Goal: Task Accomplishment & Management: Manage account settings

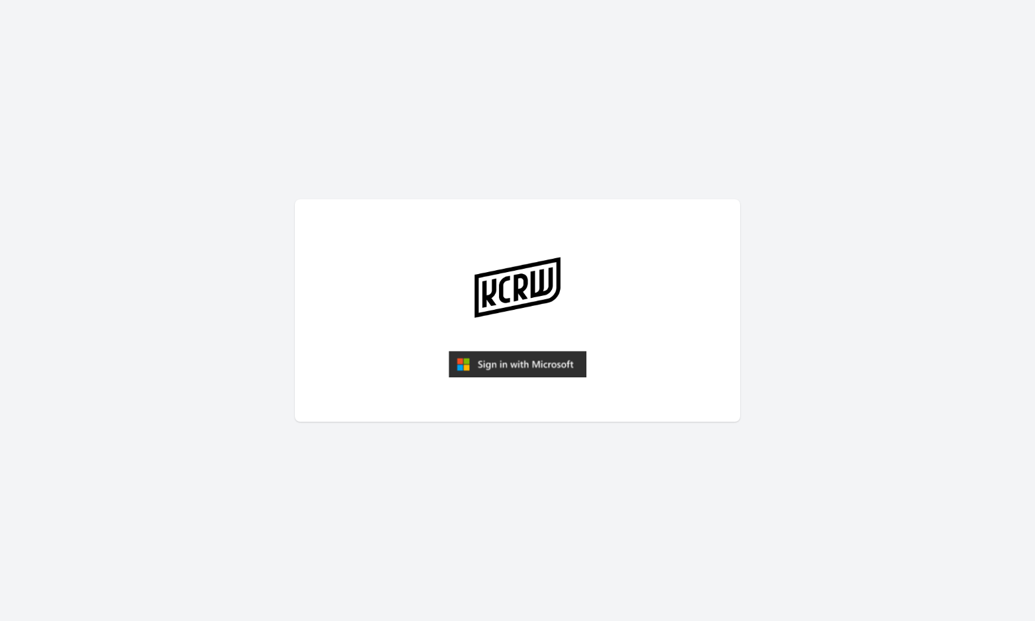
click at [508, 358] on img "submit" at bounding box center [517, 364] width 138 height 26
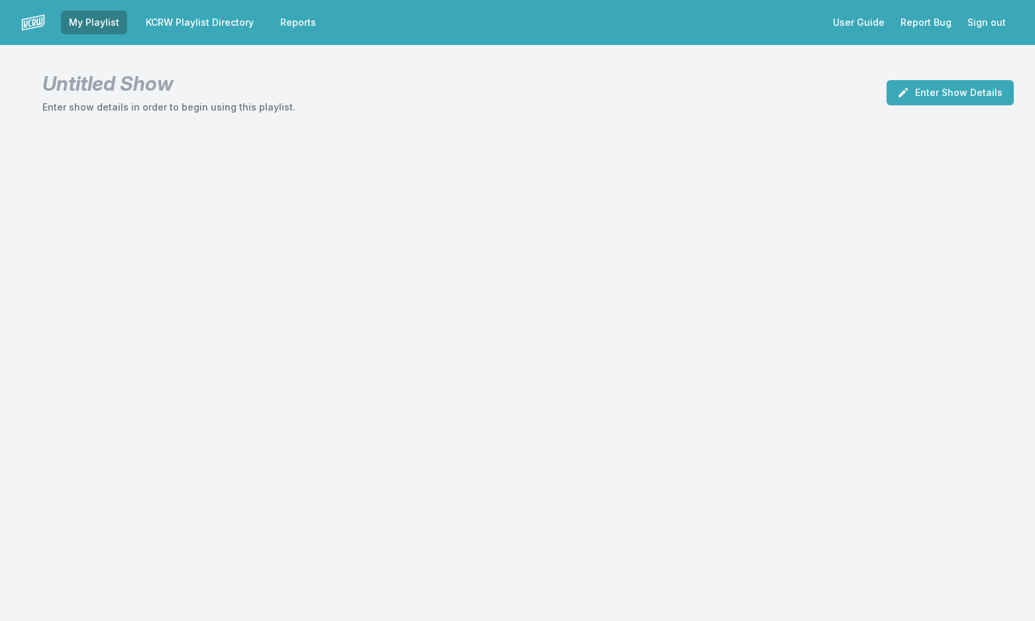
click at [293, 22] on link "Reports" at bounding box center [298, 23] width 52 height 24
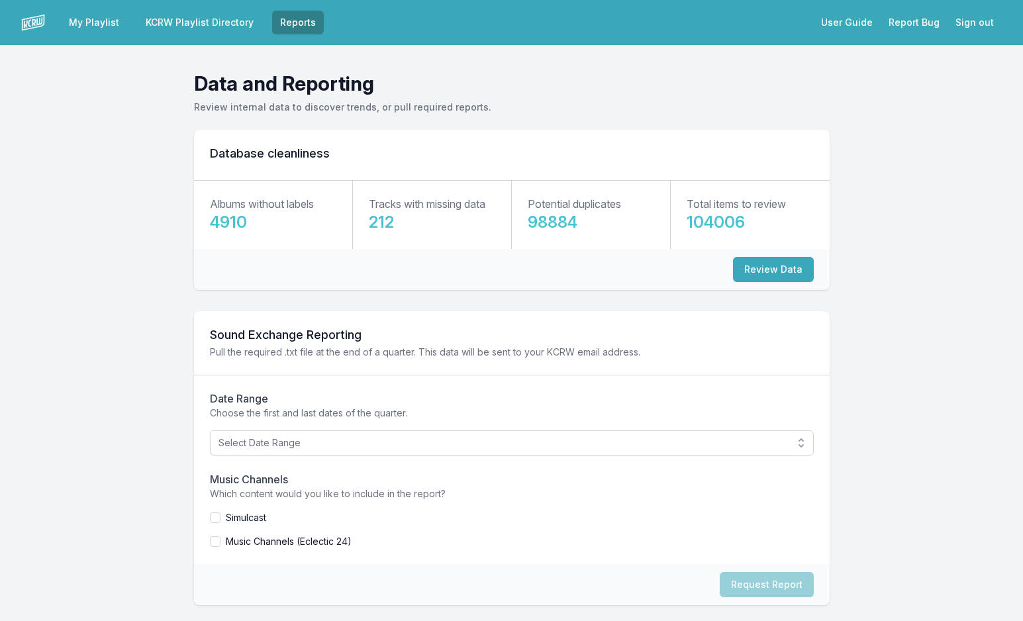
click at [217, 23] on link "KCRW Playlist Directory" at bounding box center [200, 23] width 124 height 24
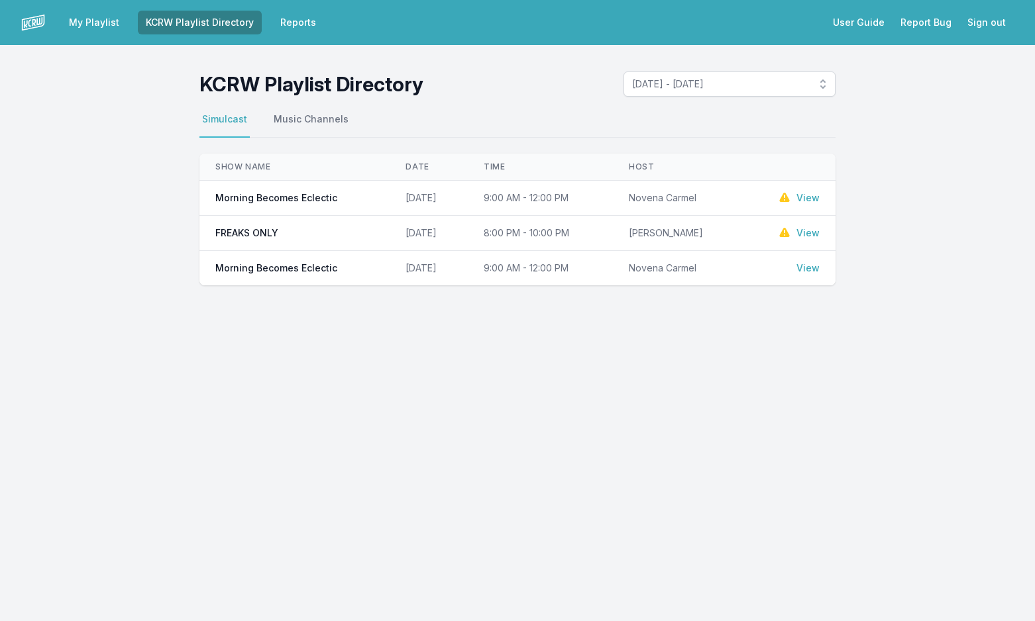
click at [816, 201] on link "View" at bounding box center [807, 197] width 23 height 13
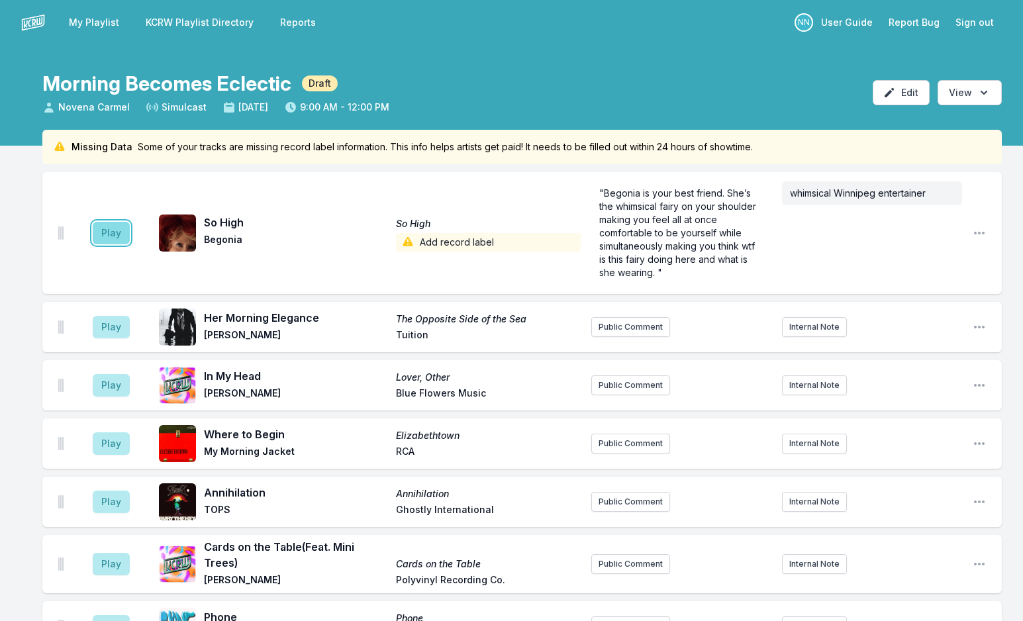
click at [101, 238] on button "Play" at bounding box center [111, 233] width 37 height 23
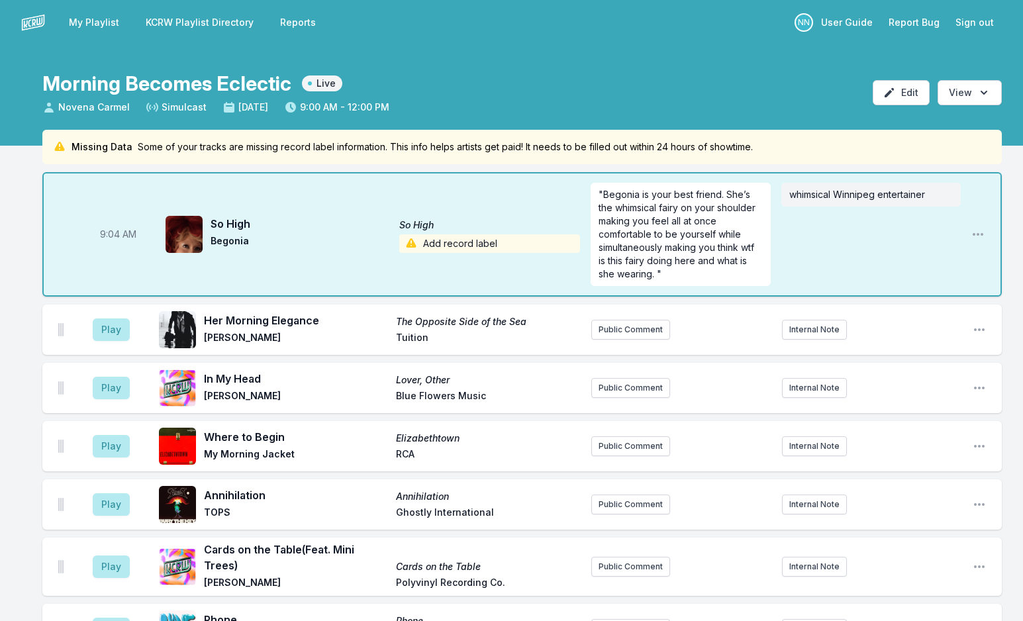
click at [446, 242] on span "Add record label" at bounding box center [489, 243] width 181 height 19
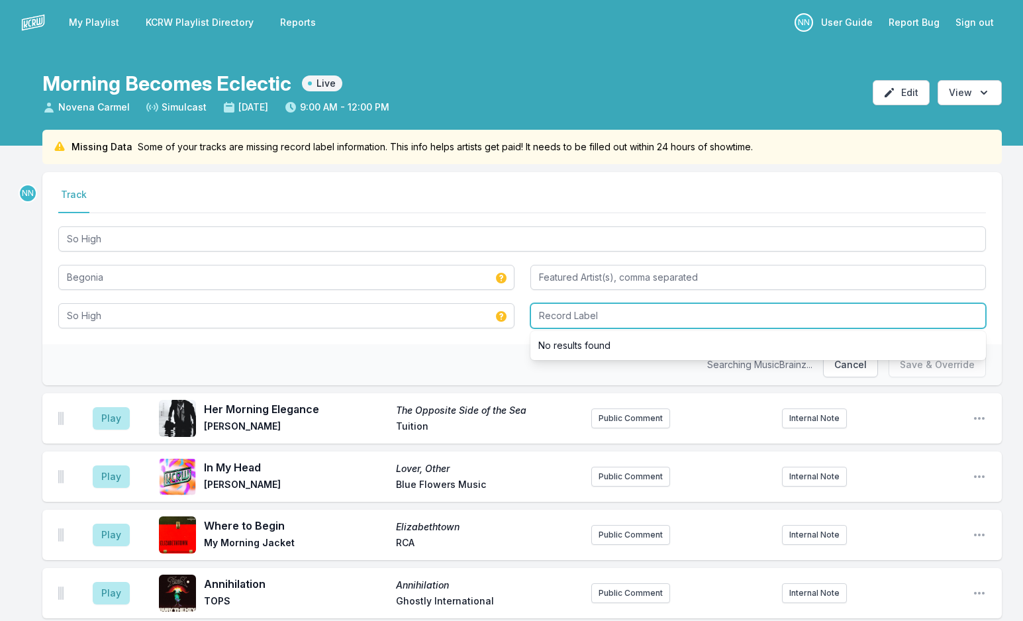
click at [570, 319] on input "Record Label" at bounding box center [759, 315] width 456 height 25
type input "Birthday Cake"
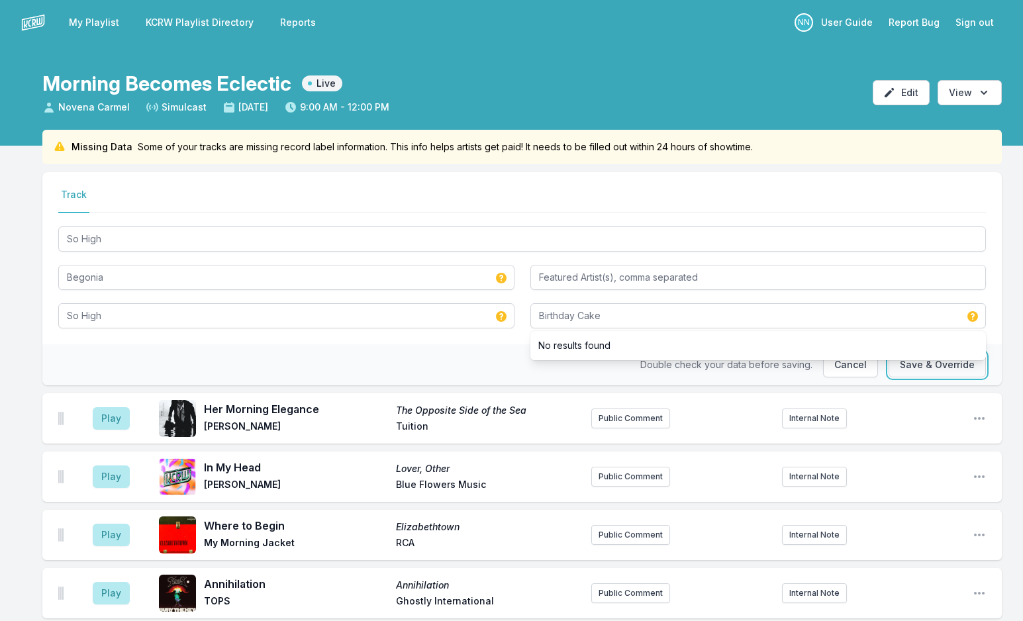
click at [911, 371] on button "Save & Override" at bounding box center [937, 364] width 97 height 25
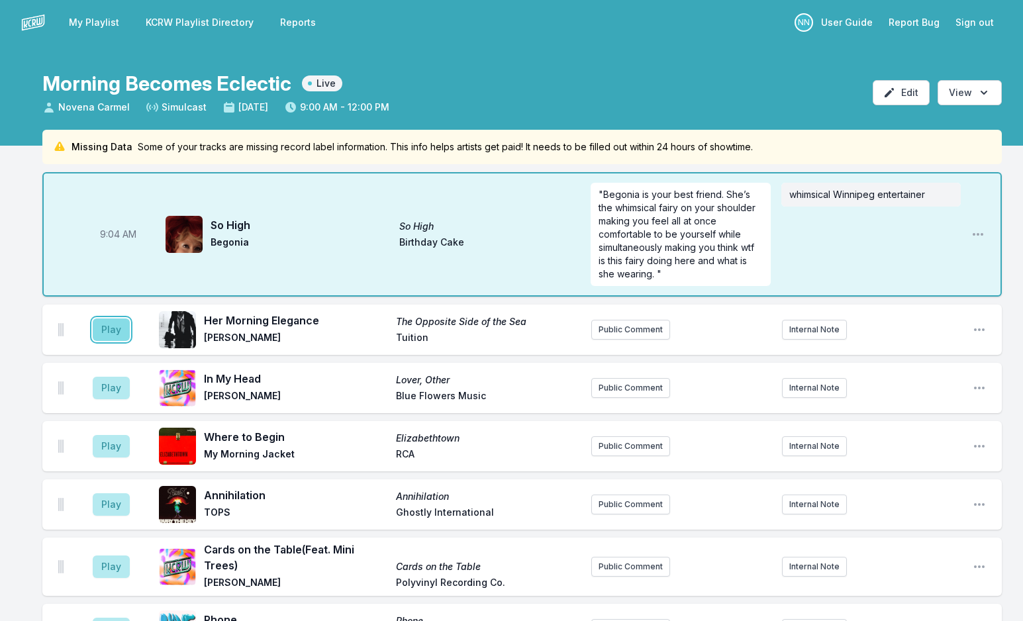
click at [109, 329] on button "Play" at bounding box center [111, 330] width 37 height 23
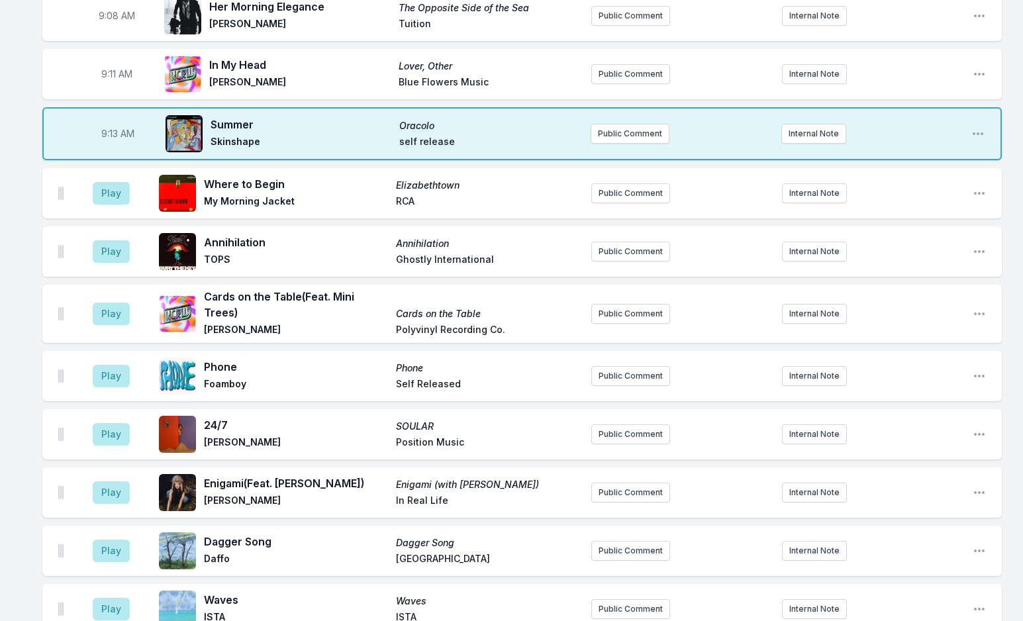
scroll to position [132, 0]
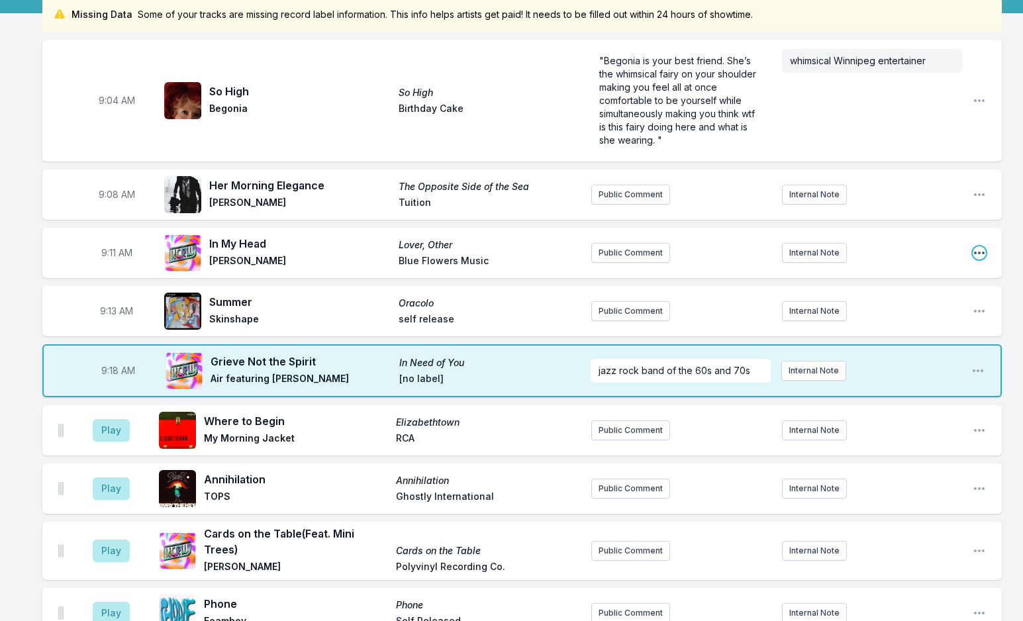
click at [982, 250] on icon "Open playlist item options" at bounding box center [979, 252] width 13 height 13
click at [925, 301] on button "Edit Track Details" at bounding box center [912, 303] width 148 height 24
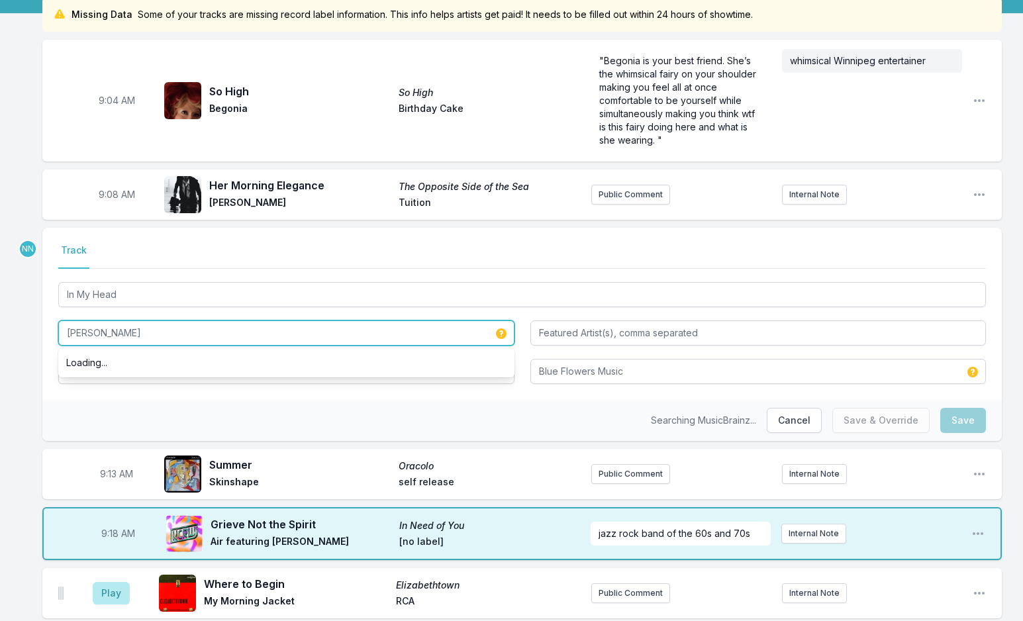
click at [98, 334] on input "Rosie Howe" at bounding box center [286, 333] width 456 height 25
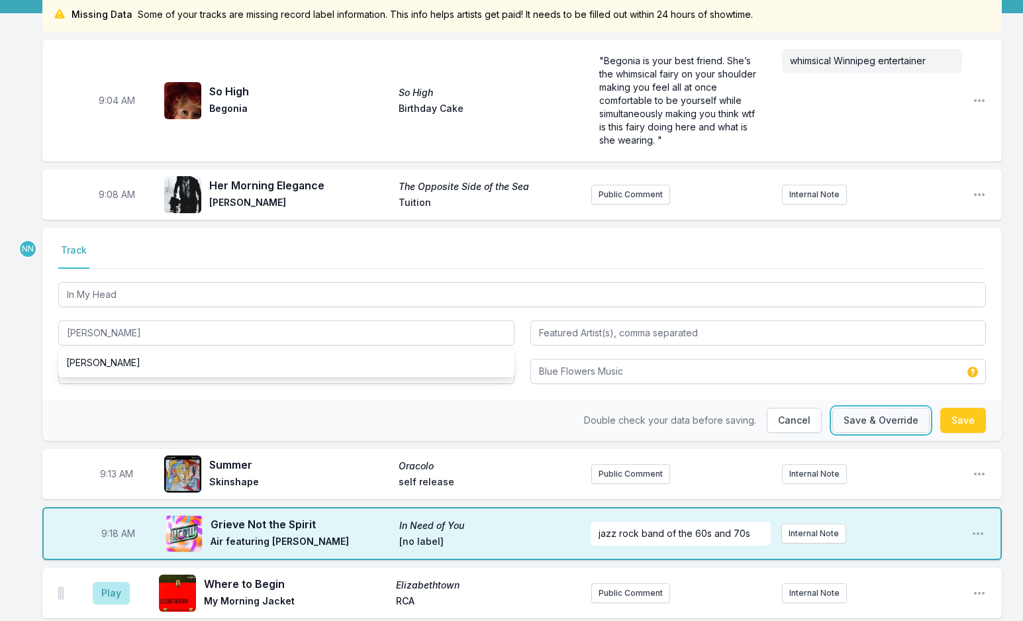
click at [907, 423] on button "Save & Override" at bounding box center [881, 420] width 97 height 25
type input "Rosie Howe"
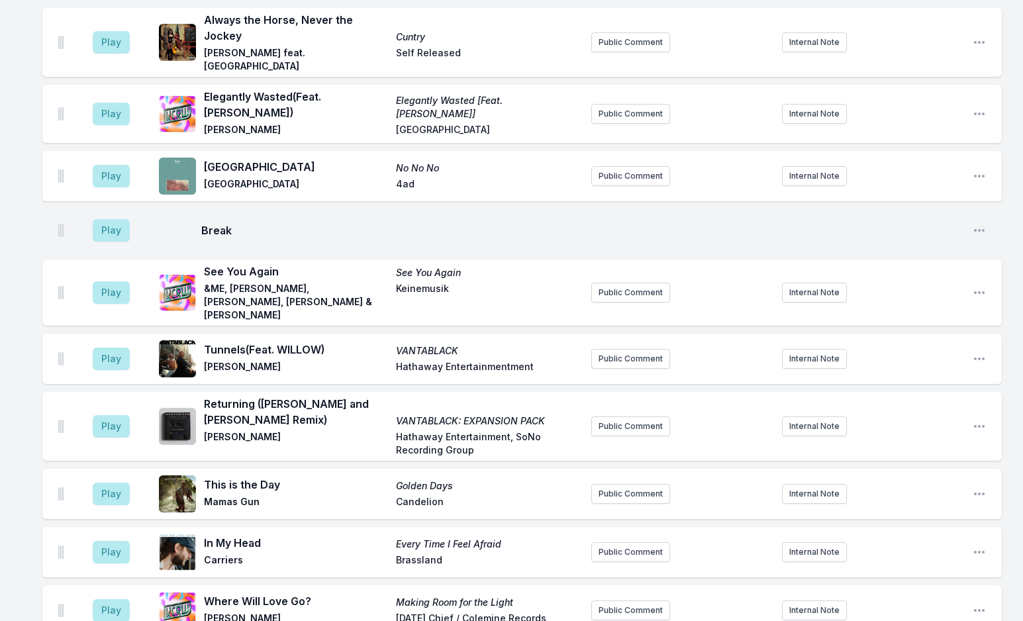
scroll to position [2019, 0]
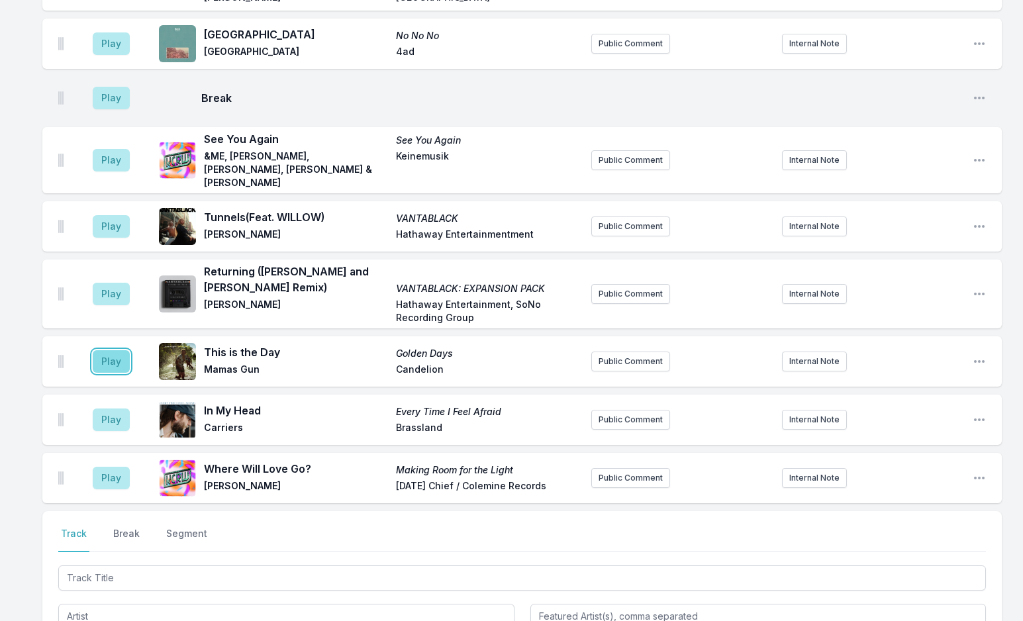
click at [100, 350] on button "Play" at bounding box center [111, 361] width 37 height 23
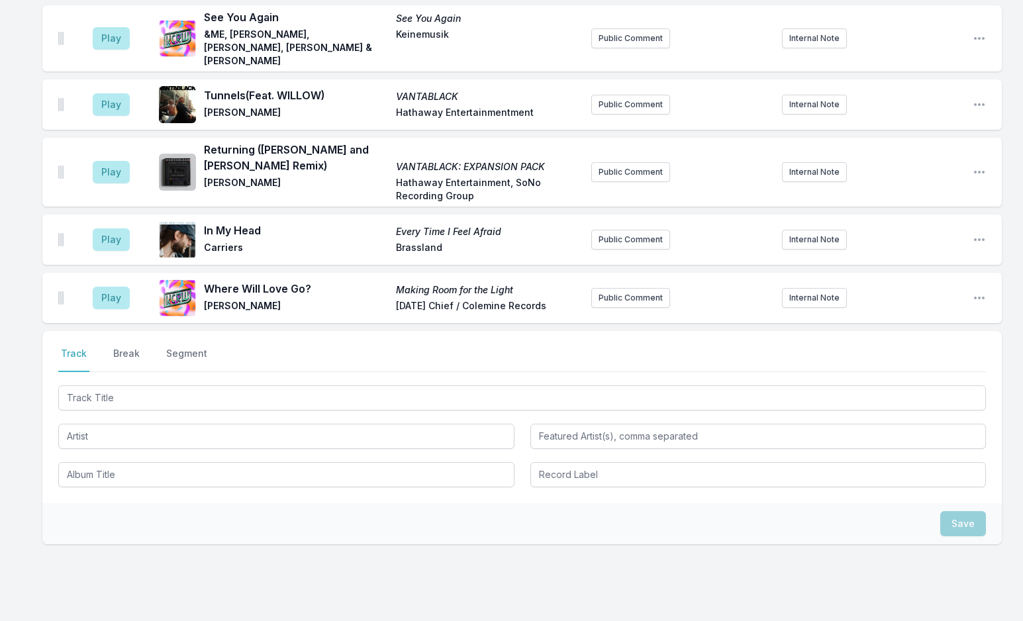
scroll to position [2302, 0]
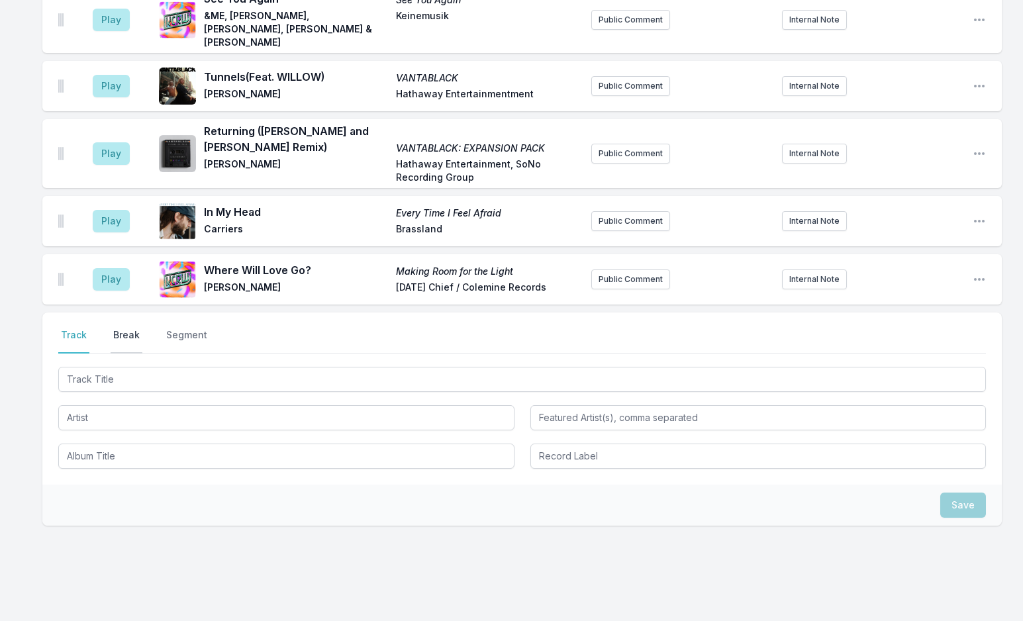
click at [133, 329] on button "Break" at bounding box center [127, 341] width 32 height 25
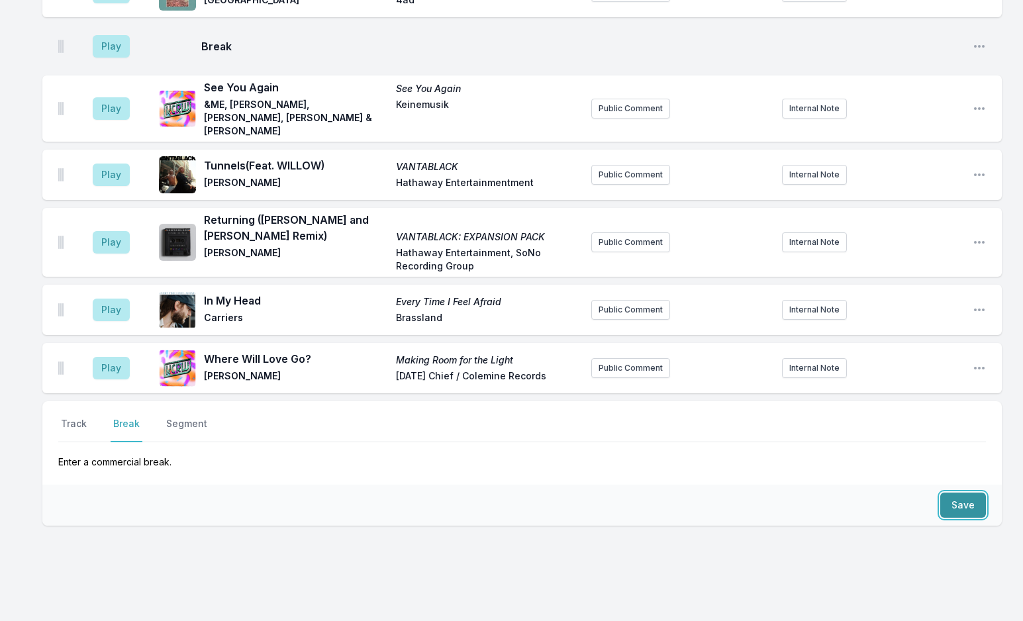
click at [966, 493] on button "Save" at bounding box center [964, 505] width 46 height 25
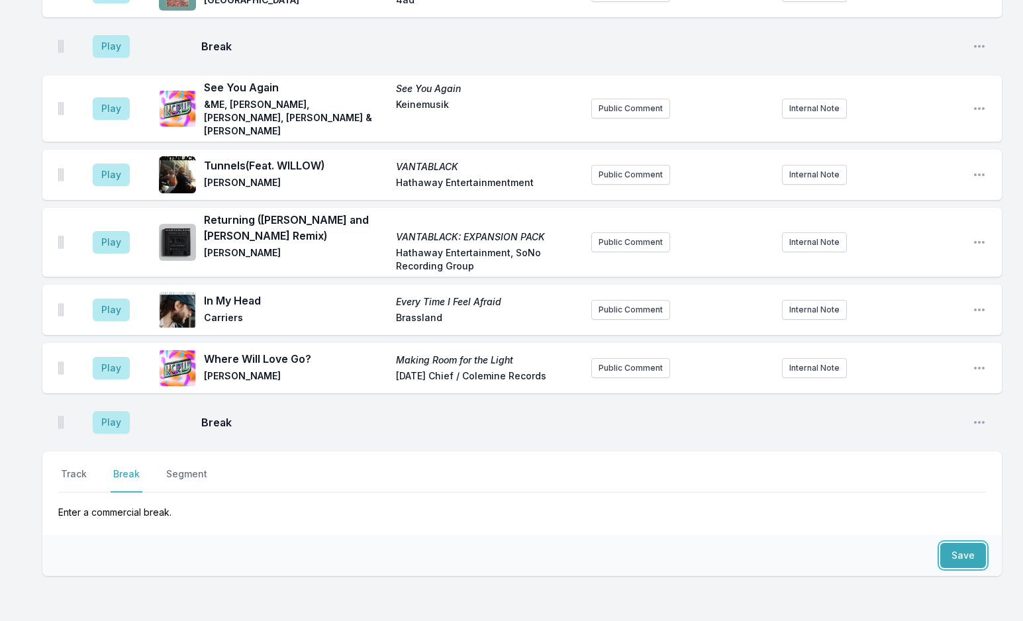
scroll to position [2264, 0]
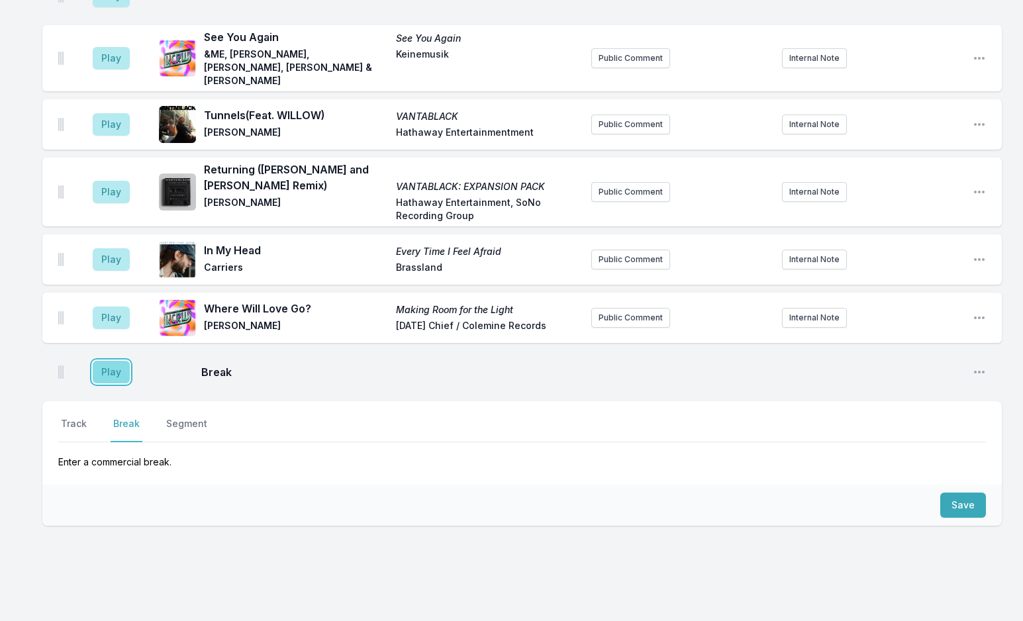
click at [115, 361] on button "Play" at bounding box center [111, 372] width 37 height 23
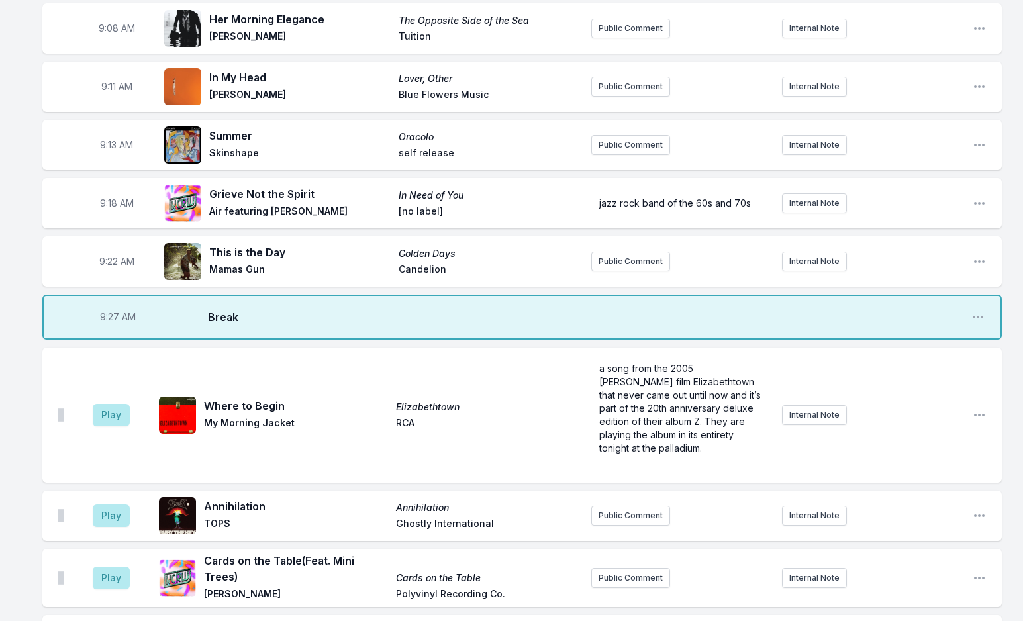
scroll to position [331, 0]
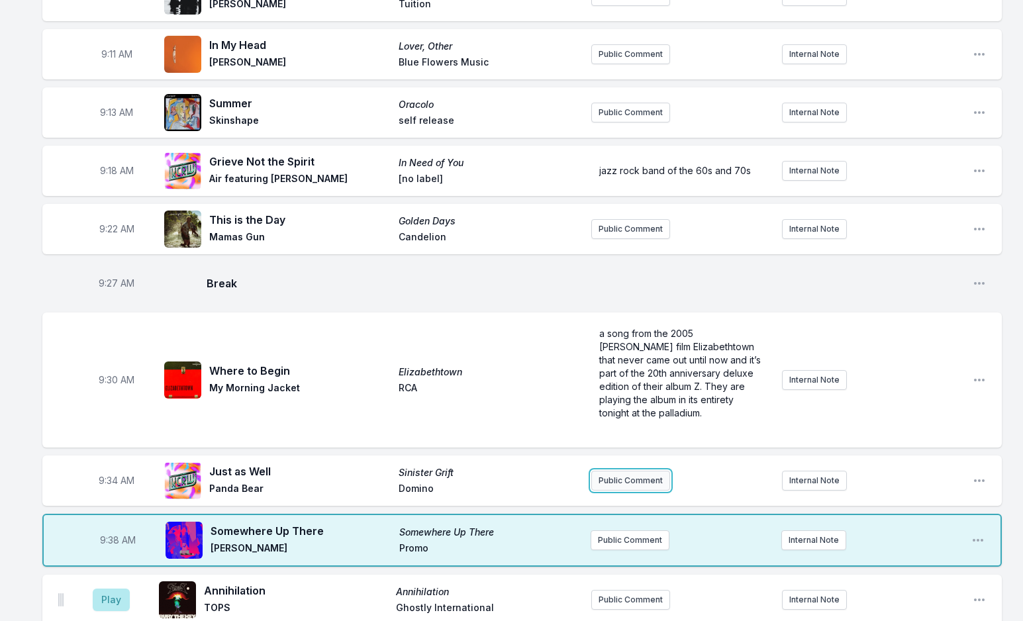
click at [619, 482] on button "Public Comment" at bounding box center [630, 481] width 79 height 20
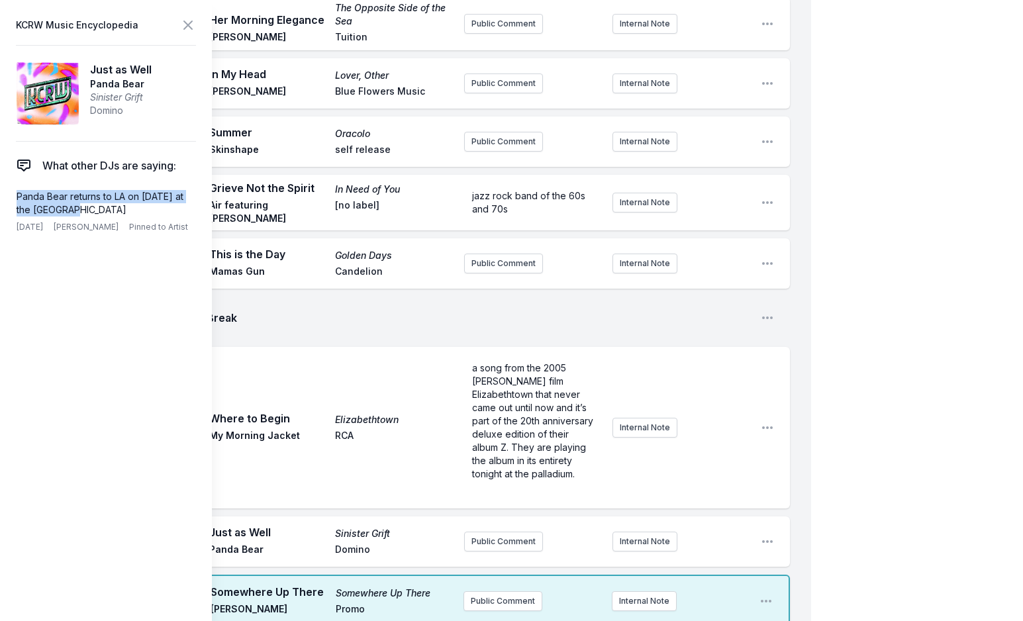
drag, startPoint x: 86, startPoint y: 205, endPoint x: 1, endPoint y: 198, distance: 85.7
click at [1, 198] on aside "KCRW Music Encyclopedia Just as Well Panda Bear Sinister Grift Domino What othe…" at bounding box center [106, 310] width 212 height 621
copy p "Panda Bear returns to LA on October 7 at the Fonda"
click at [501, 542] on button "Public Comment" at bounding box center [503, 542] width 79 height 20
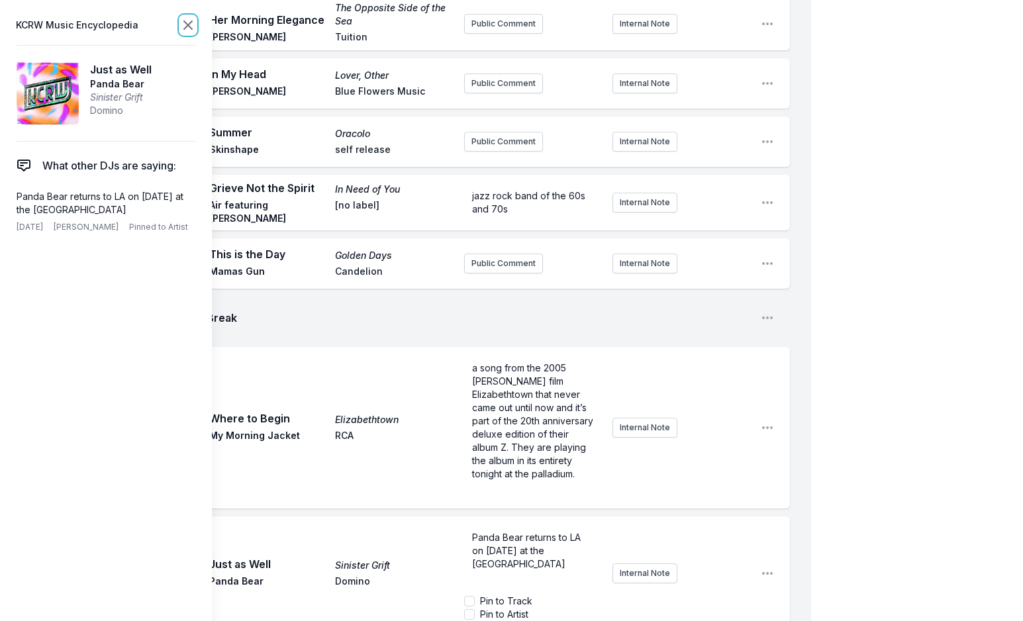
click at [186, 25] on icon at bounding box center [188, 25] width 16 height 16
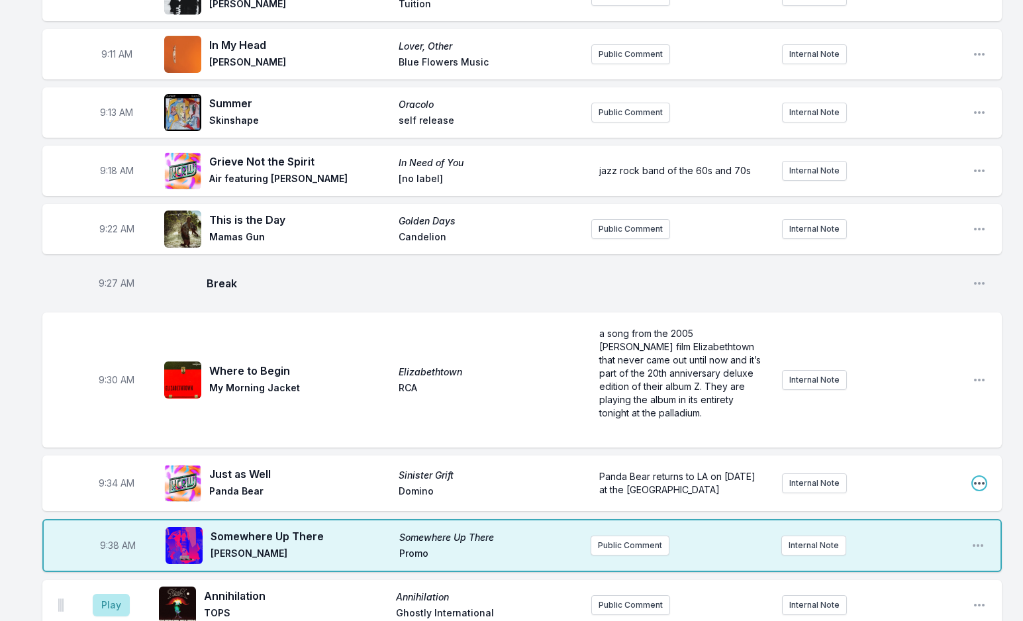
click at [976, 482] on icon "Open playlist item options" at bounding box center [979, 483] width 13 height 13
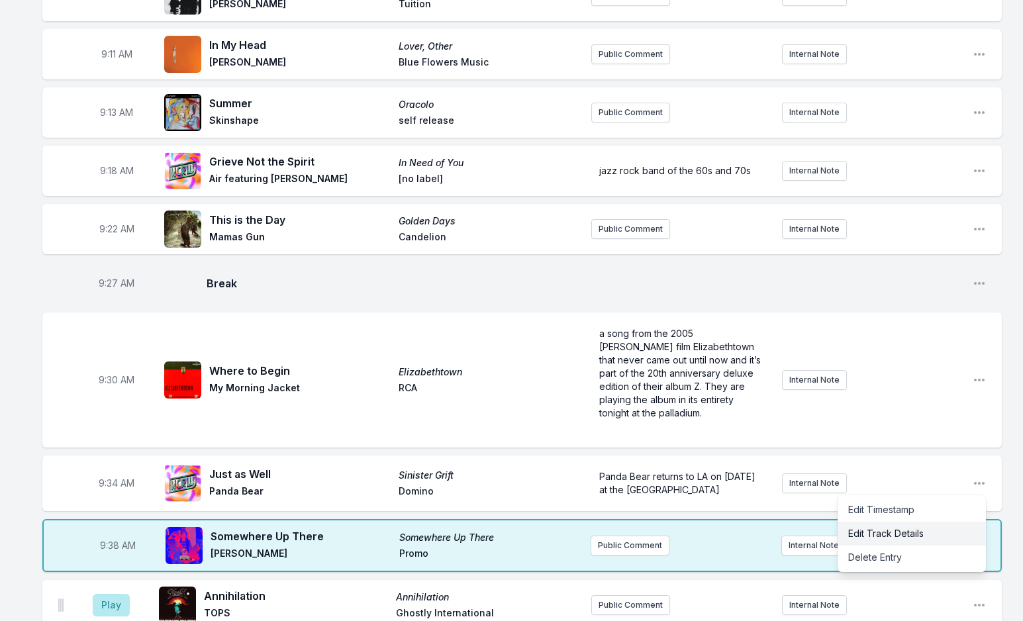
click at [909, 534] on button "Edit Track Details" at bounding box center [912, 534] width 148 height 24
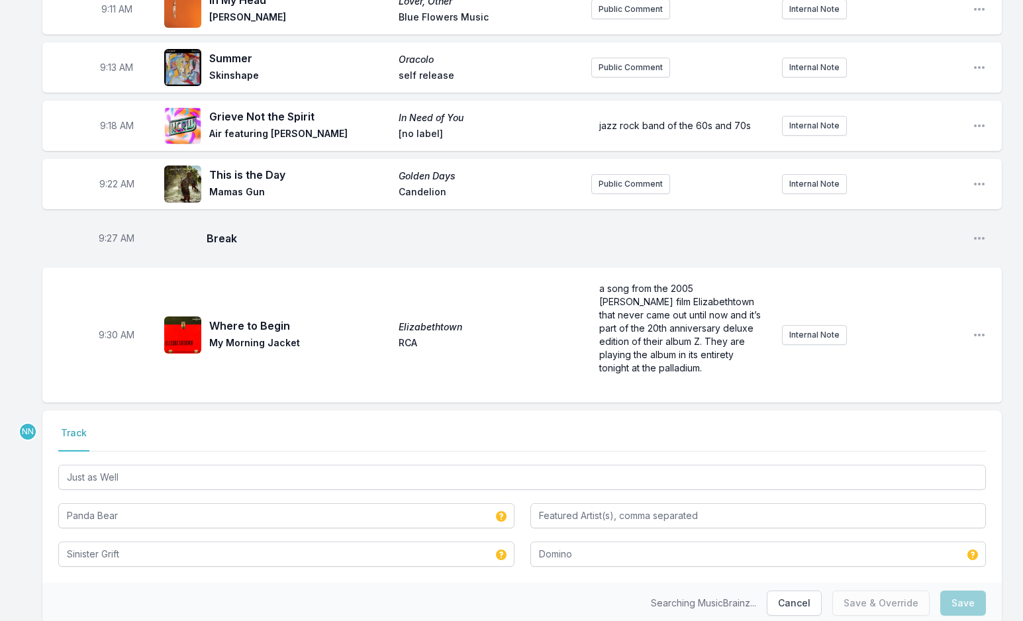
scroll to position [464, 0]
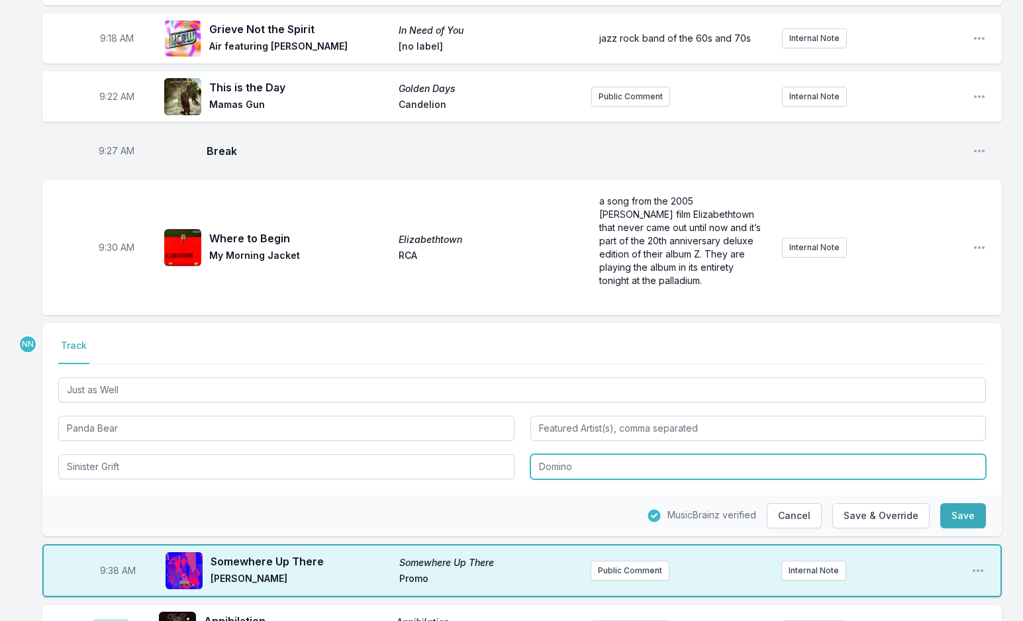
click at [593, 462] on input "Domino" at bounding box center [759, 466] width 456 height 25
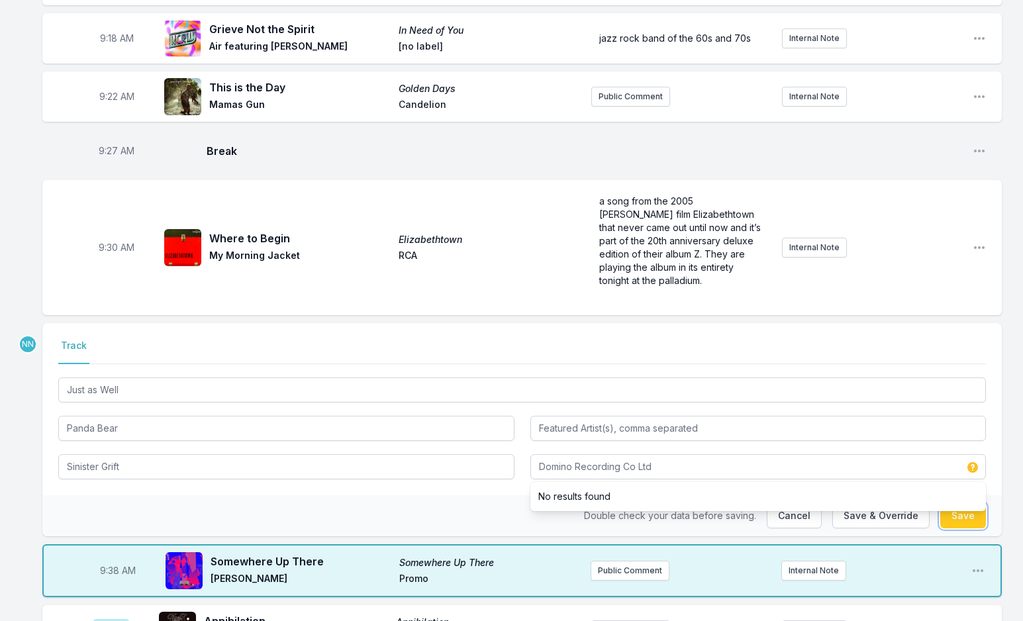
click at [950, 519] on button "Save" at bounding box center [964, 515] width 46 height 25
type input "Domino"
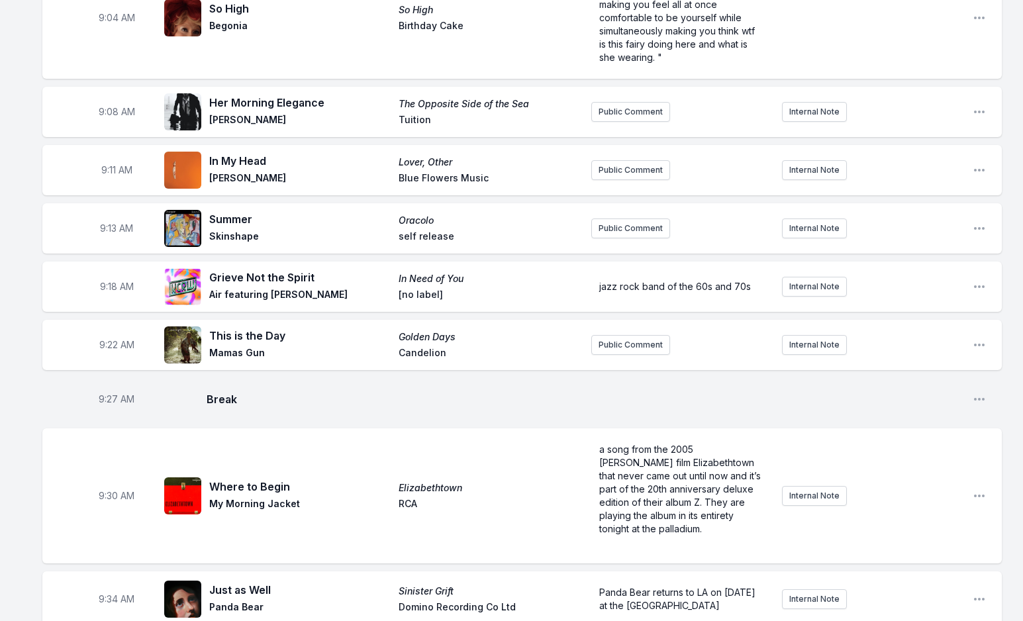
scroll to position [132, 0]
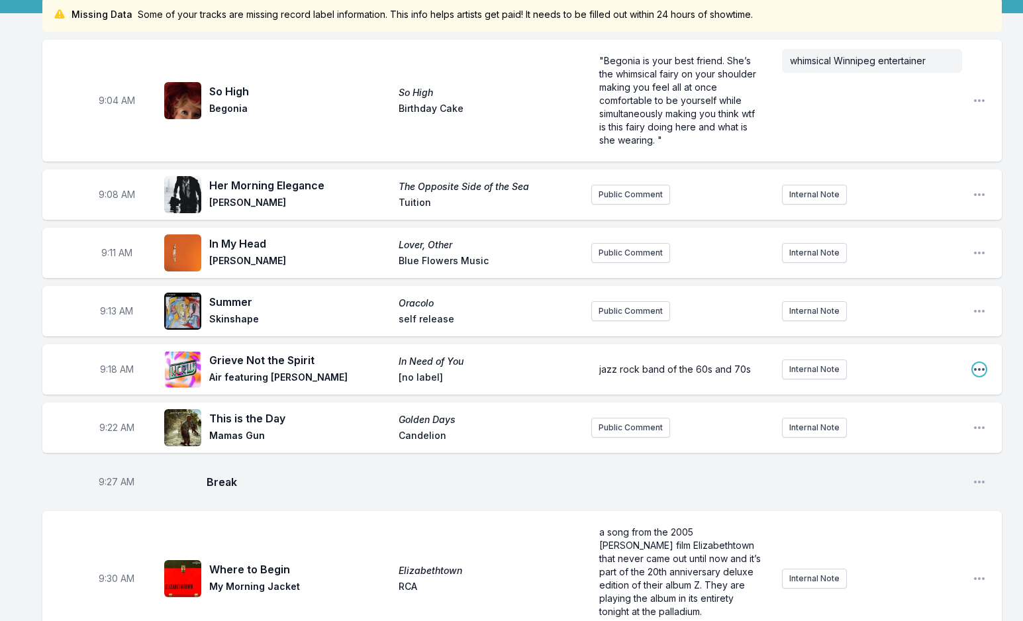
click at [974, 367] on icon "Open playlist item options" at bounding box center [979, 369] width 13 height 13
click at [892, 416] on button "Edit Track Details" at bounding box center [912, 420] width 148 height 24
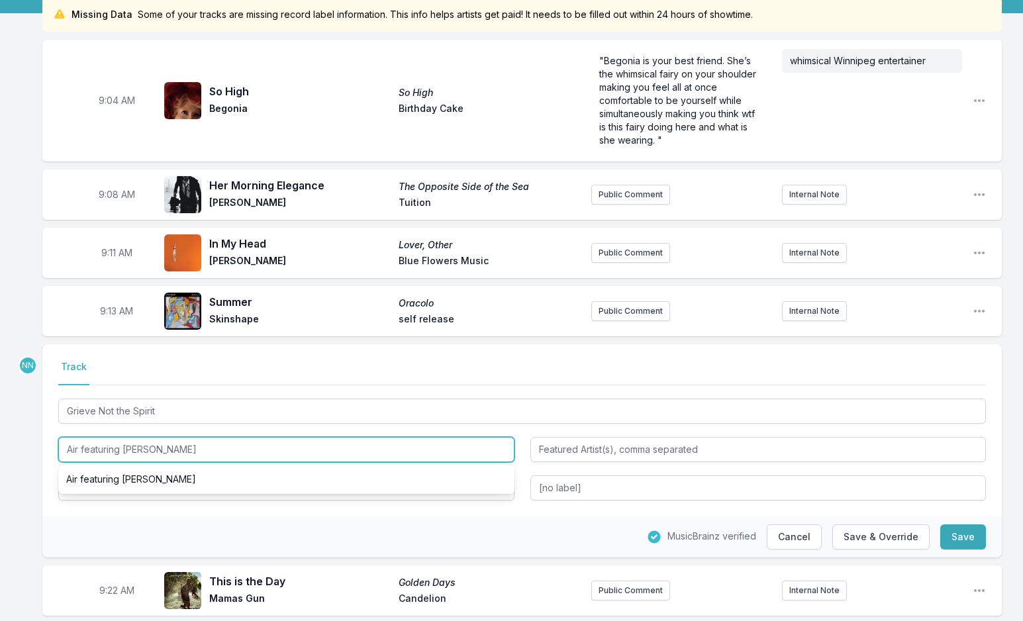
drag, startPoint x: 80, startPoint y: 448, endPoint x: 42, endPoint y: 452, distance: 38.6
drag, startPoint x: 81, startPoint y: 449, endPoint x: 336, endPoint y: 451, distance: 255.0
click at [336, 451] on input "AIR featuring Googie Coppola" at bounding box center [286, 449] width 456 height 25
type input "AIR"
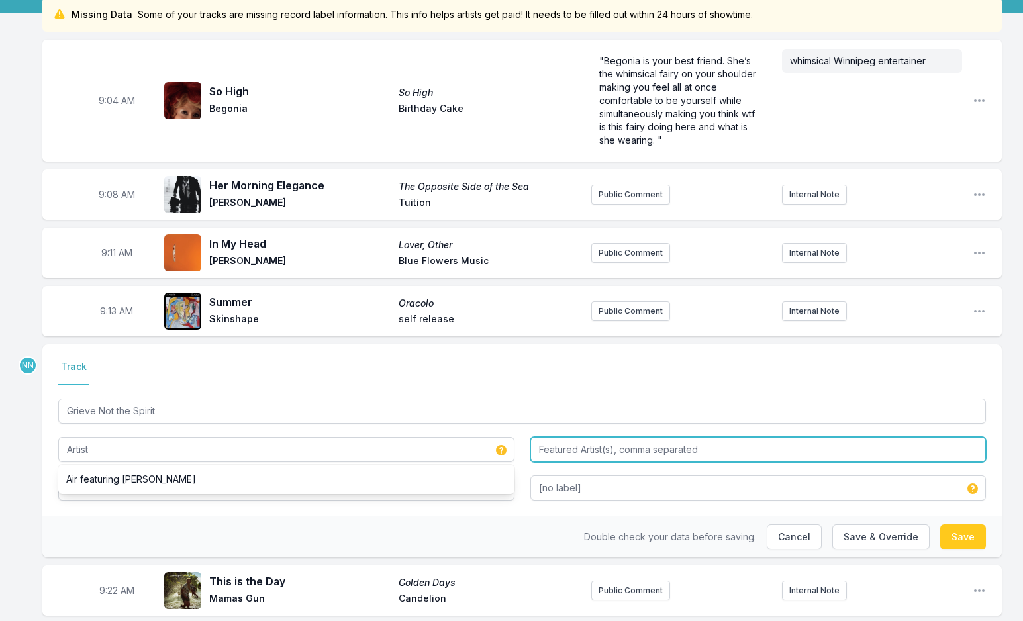
type input "AIR"
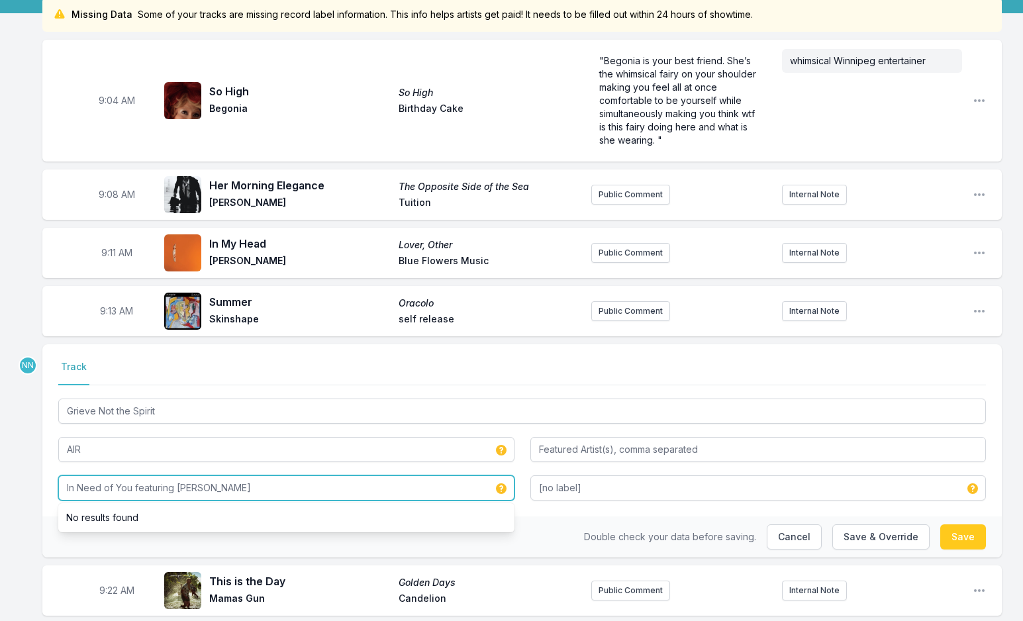
type input "In Need of You featuring Googie"
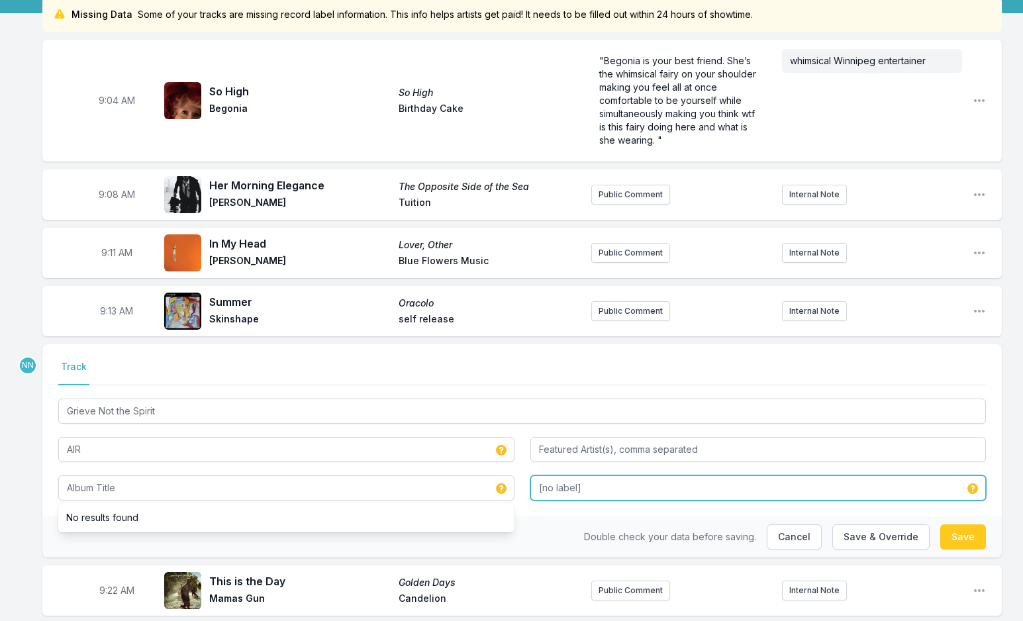
type input "Googie"
type input "In Need of You"
type input "Self Released"
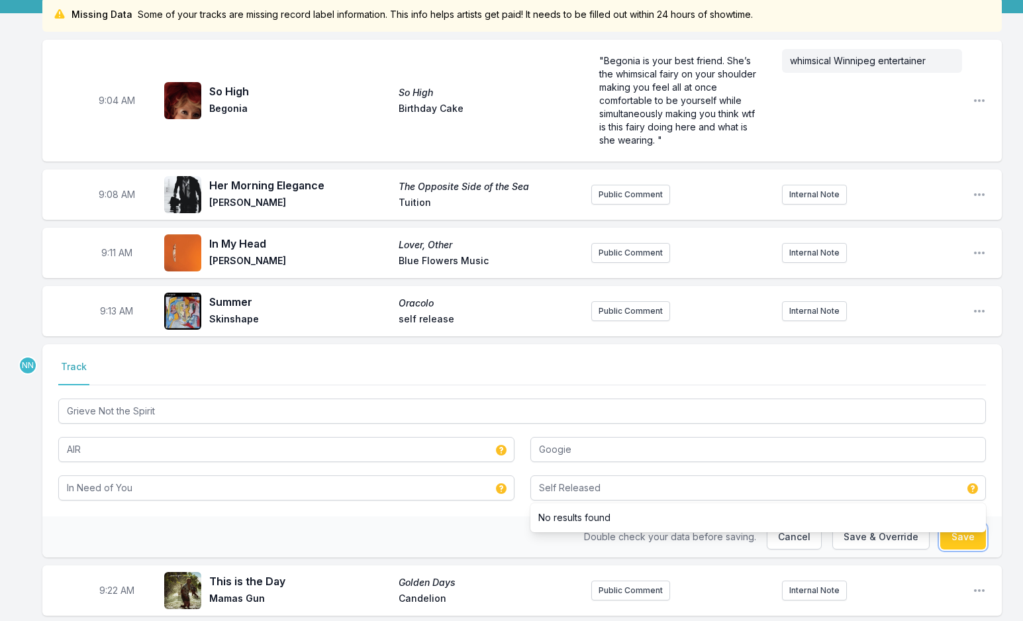
click at [972, 540] on button "Save" at bounding box center [964, 537] width 46 height 25
type input "Air featuring Googie Coppola"
type input "[no label]"
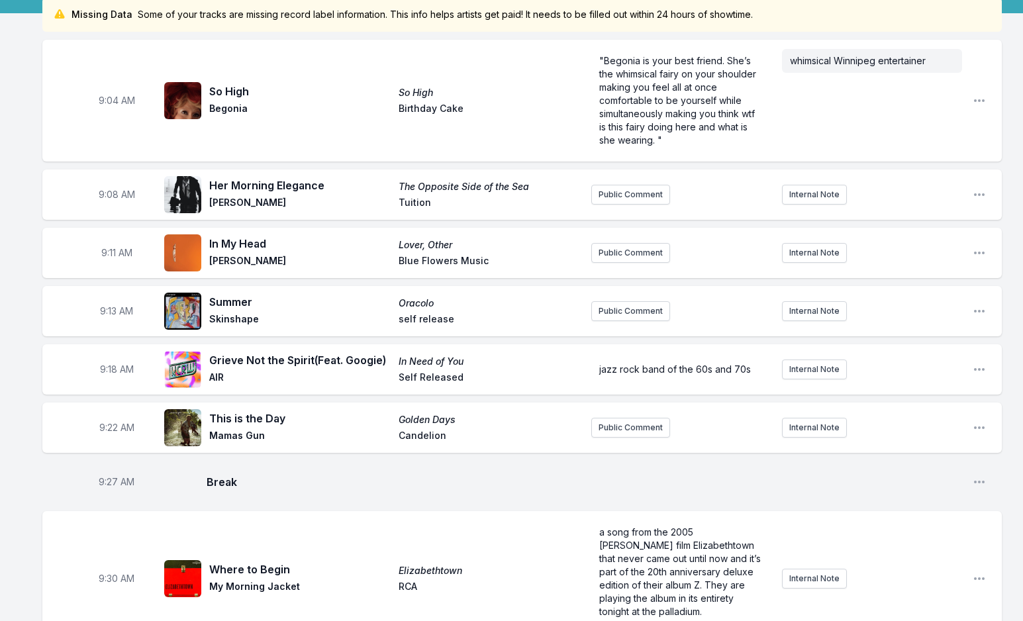
click at [968, 364] on div "9:18 AM Grieve Not the Spirit (Feat. Googie) In Need of You AIR Self Released j…" at bounding box center [522, 369] width 960 height 50
click at [976, 371] on icon "Open playlist item options" at bounding box center [979, 369] width 13 height 13
click at [916, 420] on button "Edit Track Details" at bounding box center [912, 420] width 148 height 24
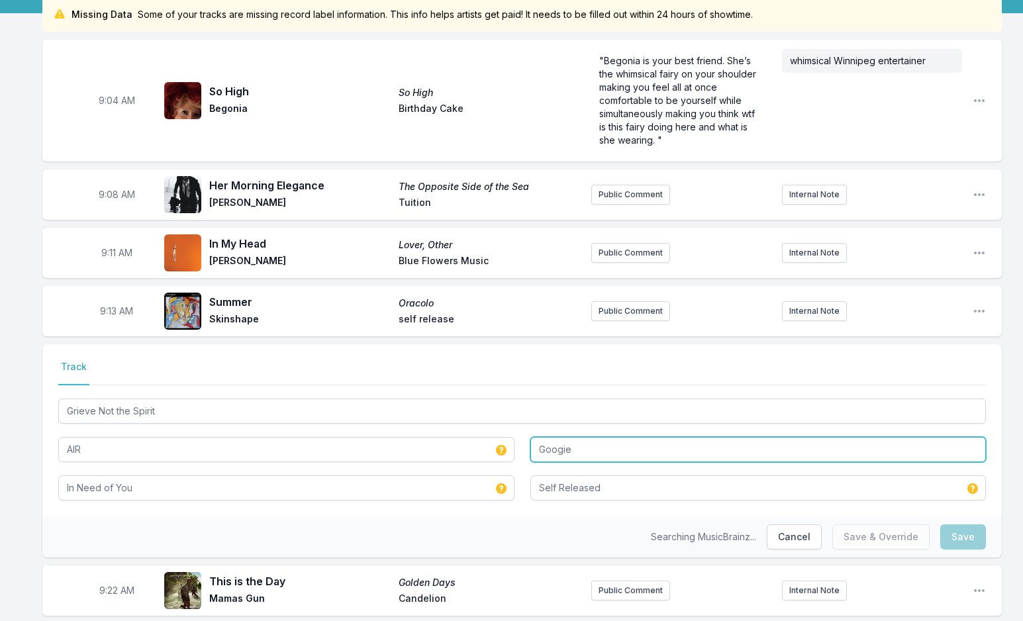
click at [582, 458] on input "Googie" at bounding box center [759, 449] width 456 height 25
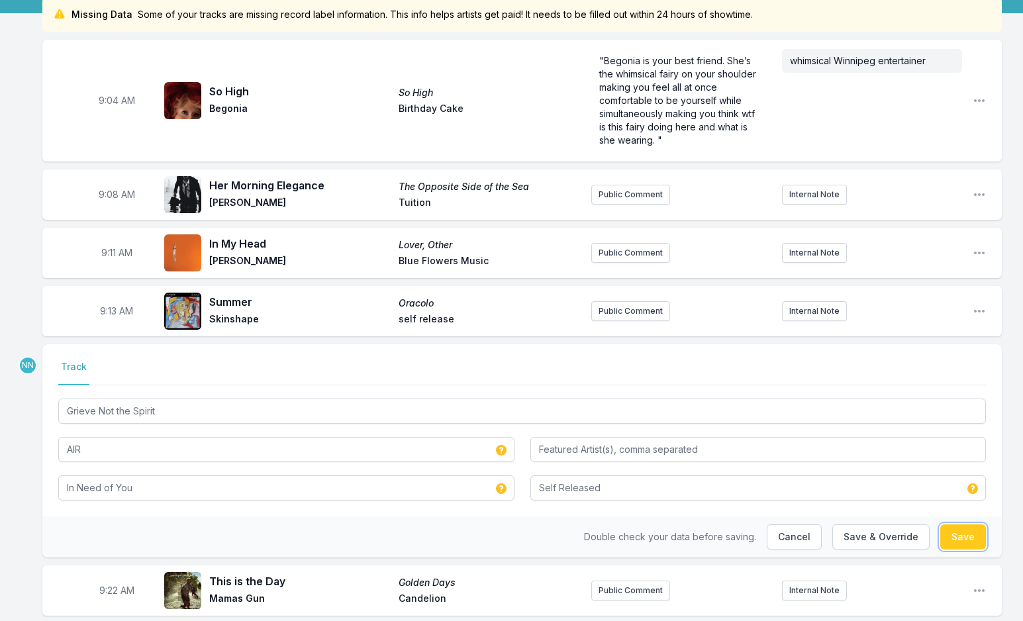
click at [956, 539] on button "Save" at bounding box center [964, 537] width 46 height 25
type input "Googie"
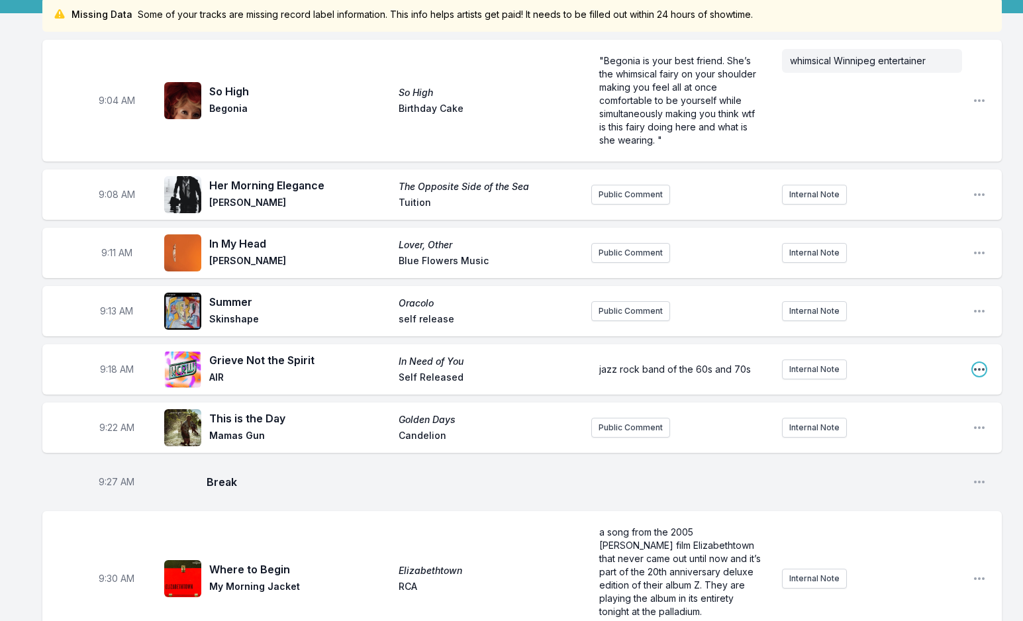
click at [982, 370] on icon "Open playlist item options" at bounding box center [979, 369] width 13 height 13
click at [905, 420] on button "Edit Track Details" at bounding box center [912, 420] width 148 height 24
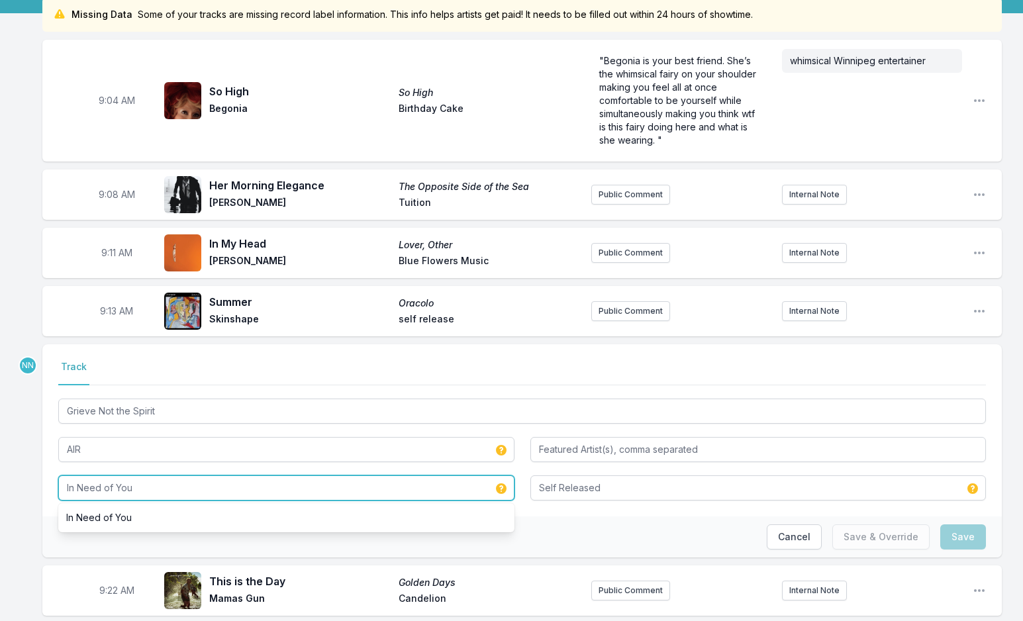
click at [299, 487] on input "In Need of You" at bounding box center [286, 488] width 456 height 25
type input "In Need of You featuring Googie"
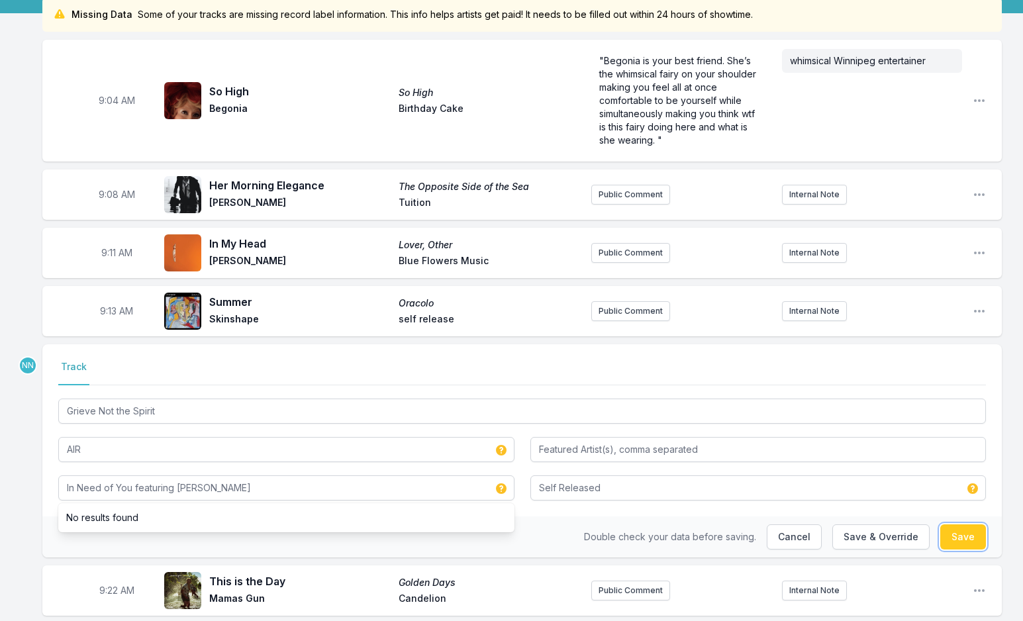
click at [956, 537] on button "Save" at bounding box center [964, 537] width 46 height 25
type input "Googie"
type input "In Need of You"
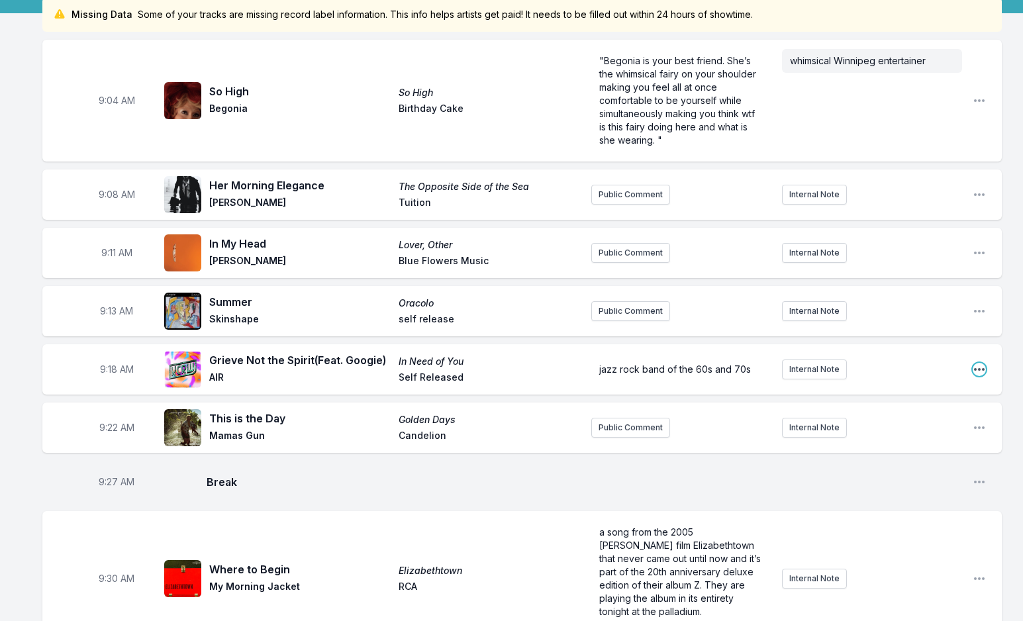
click at [982, 368] on icon "Open playlist item options" at bounding box center [979, 369] width 13 height 13
click at [873, 419] on button "Edit Track Details" at bounding box center [912, 420] width 148 height 24
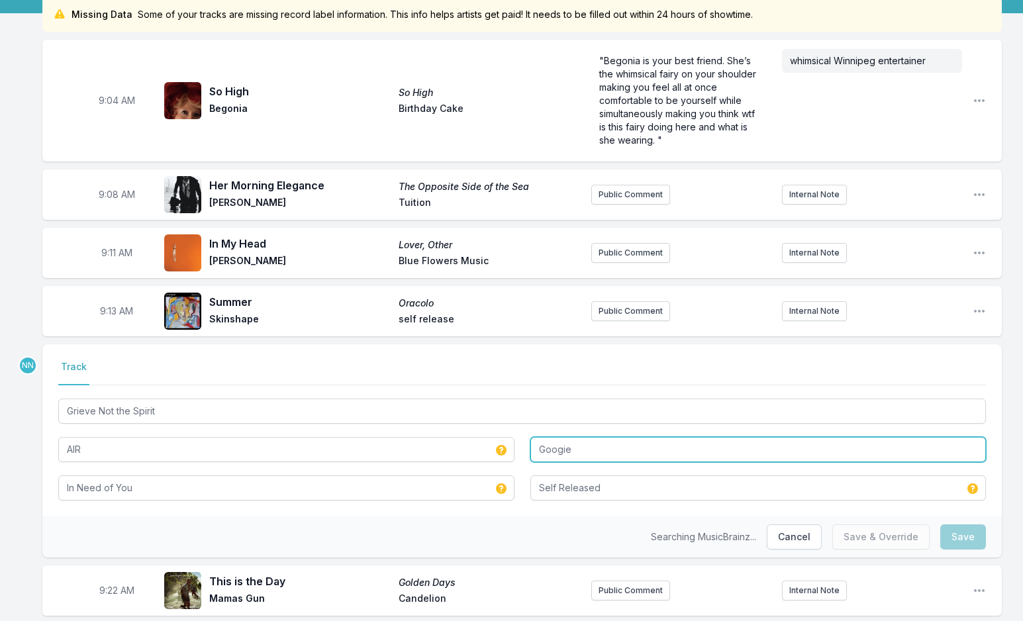
click at [540, 452] on input "Googie" at bounding box center [759, 449] width 456 height 25
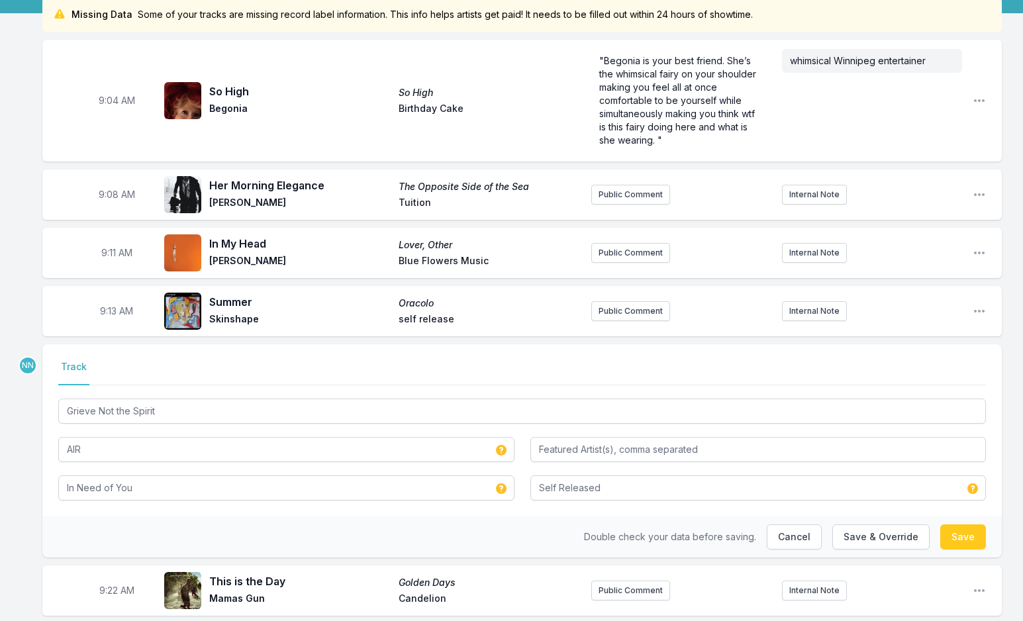
click at [411, 507] on div "Select a tab Track Track Grieve Not the Spirit AIR In Need of You Self Released" at bounding box center [522, 430] width 960 height 172
click at [264, 503] on div "Select a tab Track Track Grieve Not the Spirit AIR In Need of You Self Released" at bounding box center [522, 430] width 960 height 172
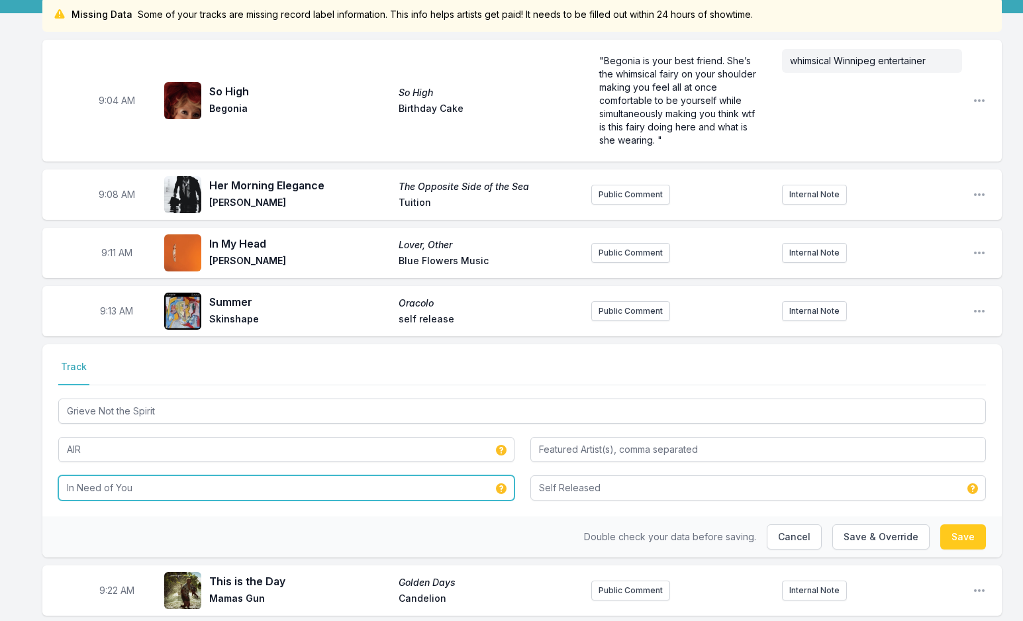
click at [252, 485] on input "In Need of You" at bounding box center [286, 488] width 456 height 25
type input "In Need of You featuring Googie"
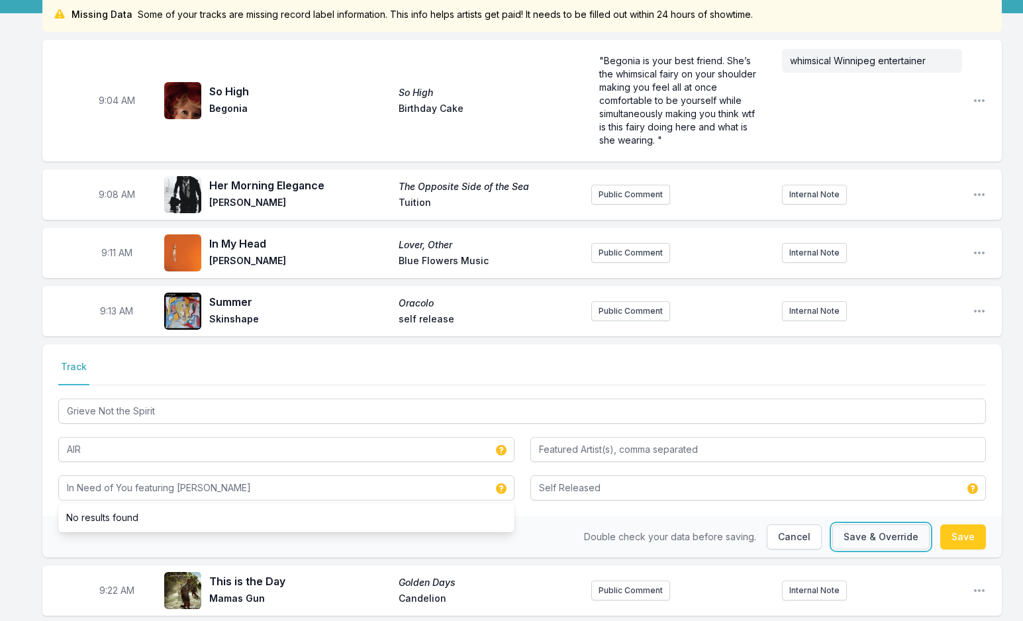
click at [878, 538] on button "Save & Override" at bounding box center [881, 537] width 97 height 25
type input "Googie"
type input "In Need of You"
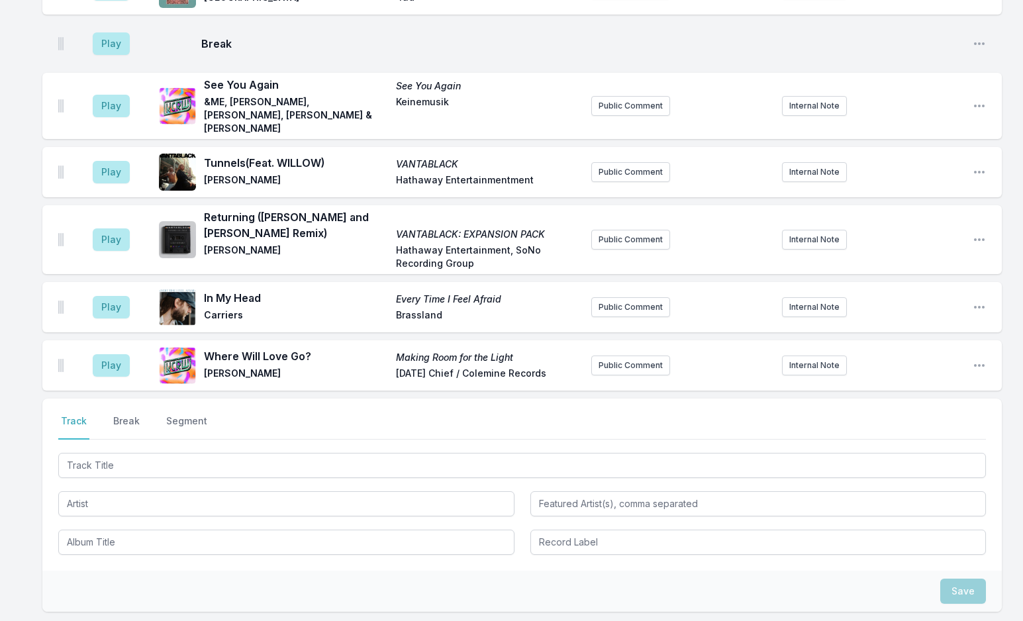
scroll to position [2474, 0]
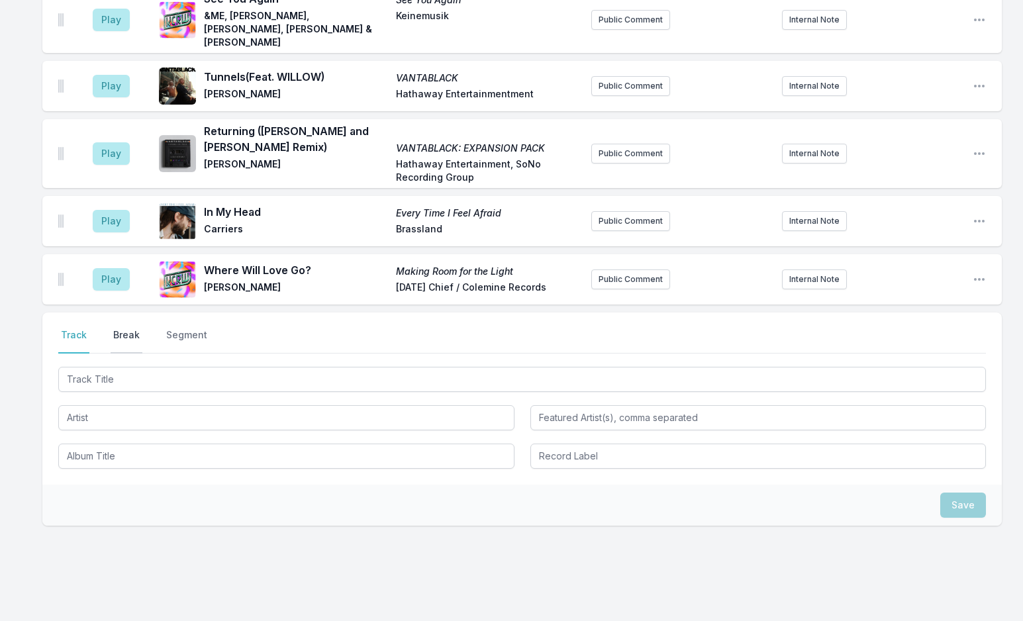
click at [127, 329] on button "Break" at bounding box center [127, 341] width 32 height 25
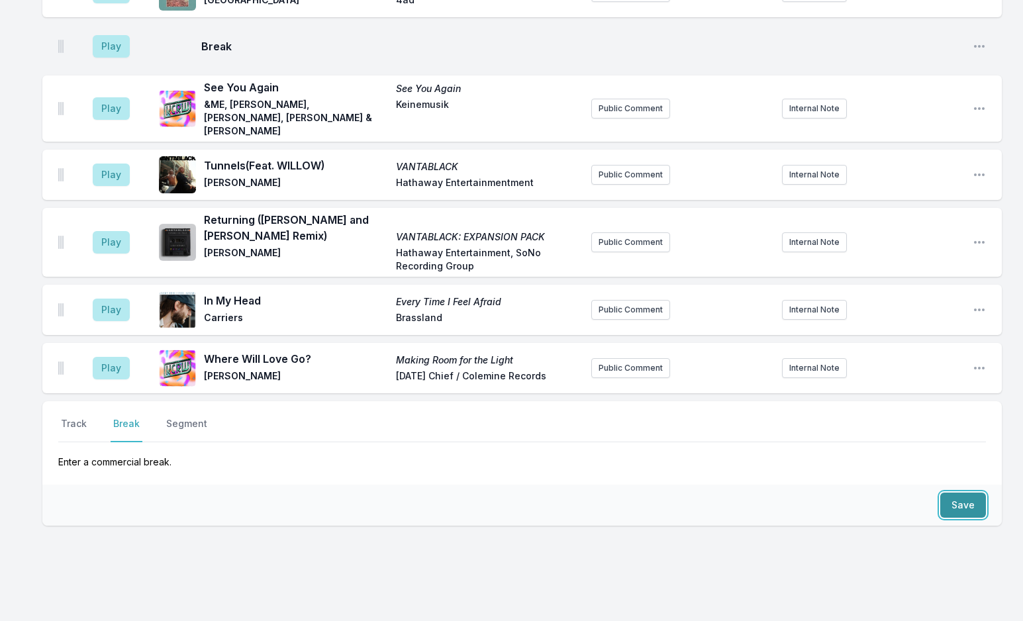
click at [952, 493] on button "Save" at bounding box center [964, 505] width 46 height 25
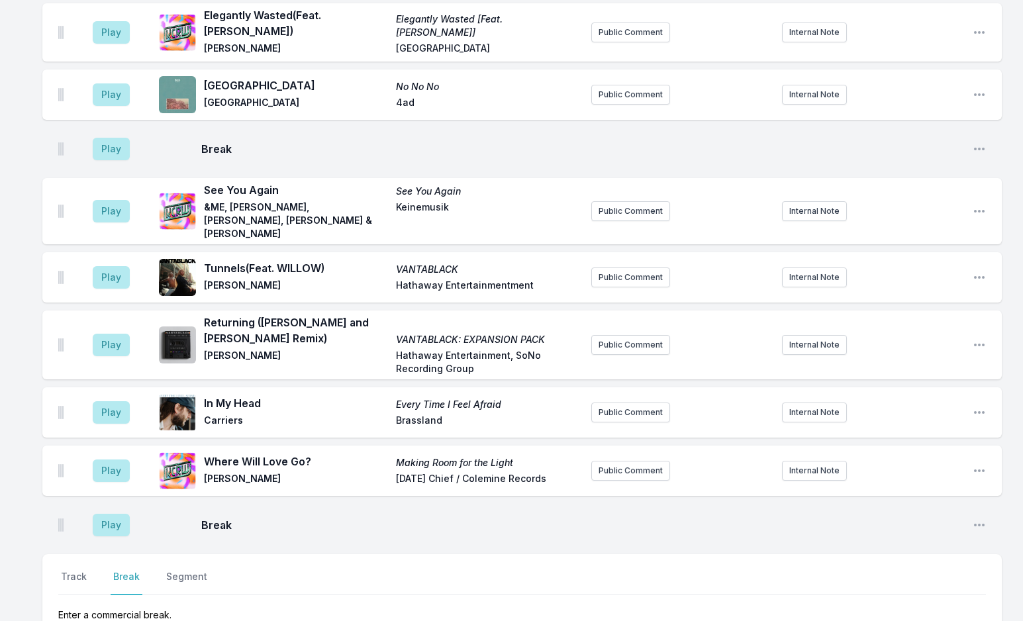
scroll to position [2436, 0]
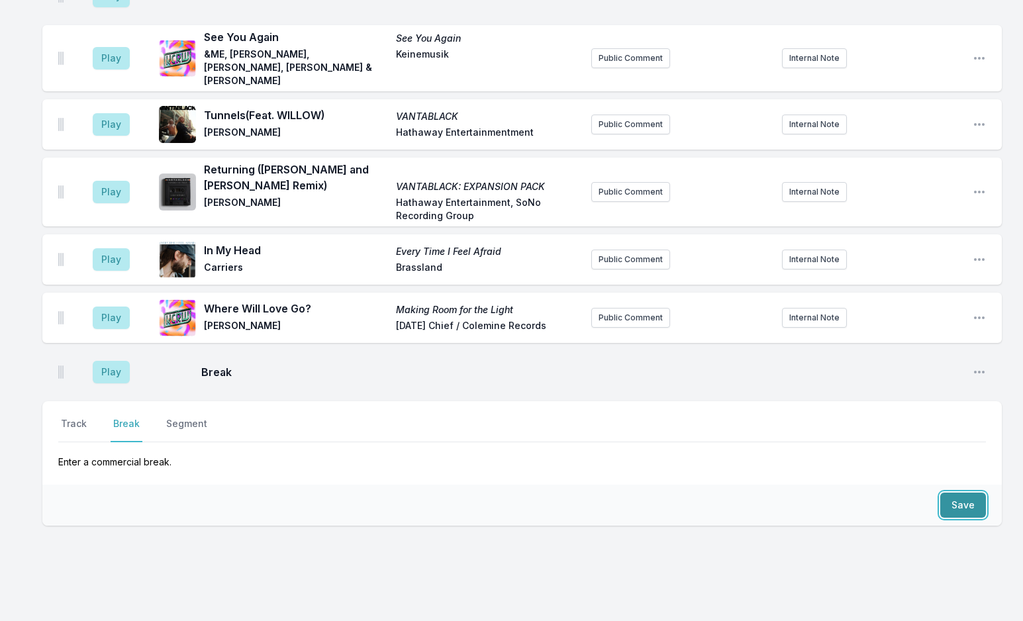
click at [954, 493] on button "Save" at bounding box center [964, 505] width 46 height 25
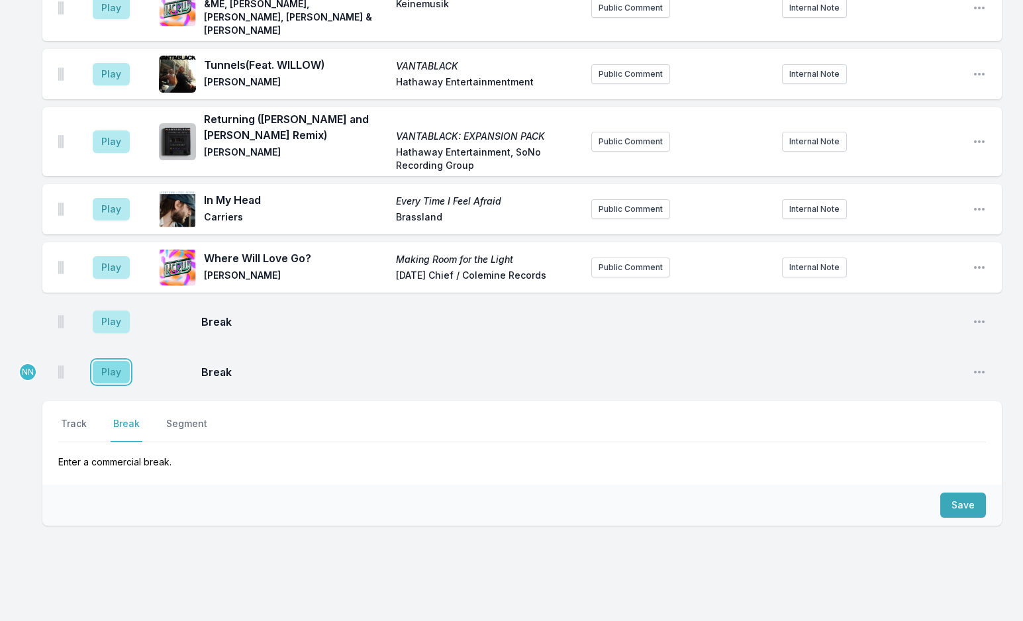
click at [109, 361] on button "Play" at bounding box center [111, 372] width 37 height 23
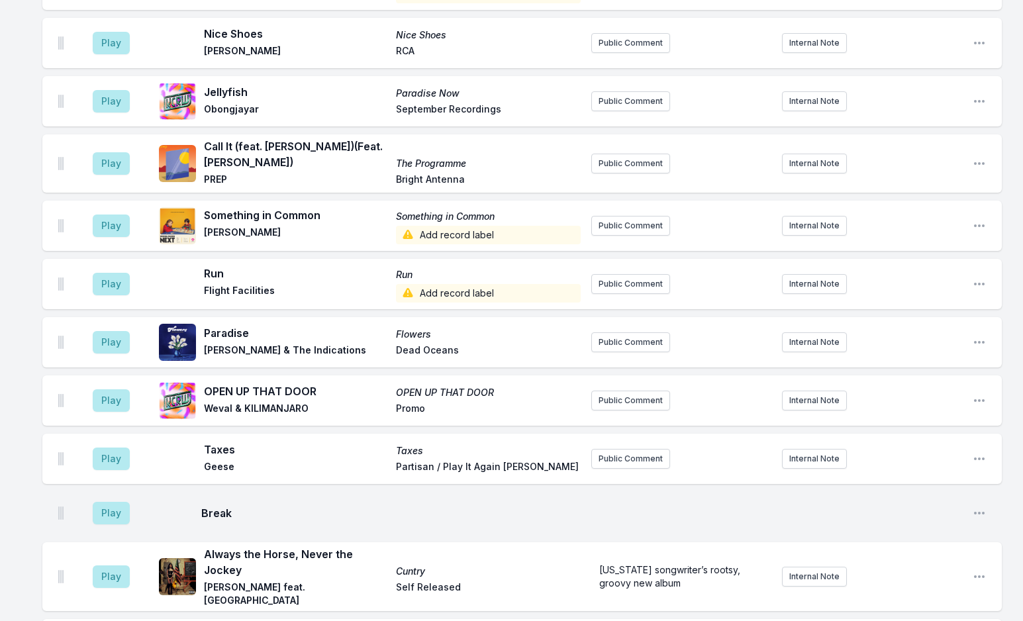
scroll to position [1957, 0]
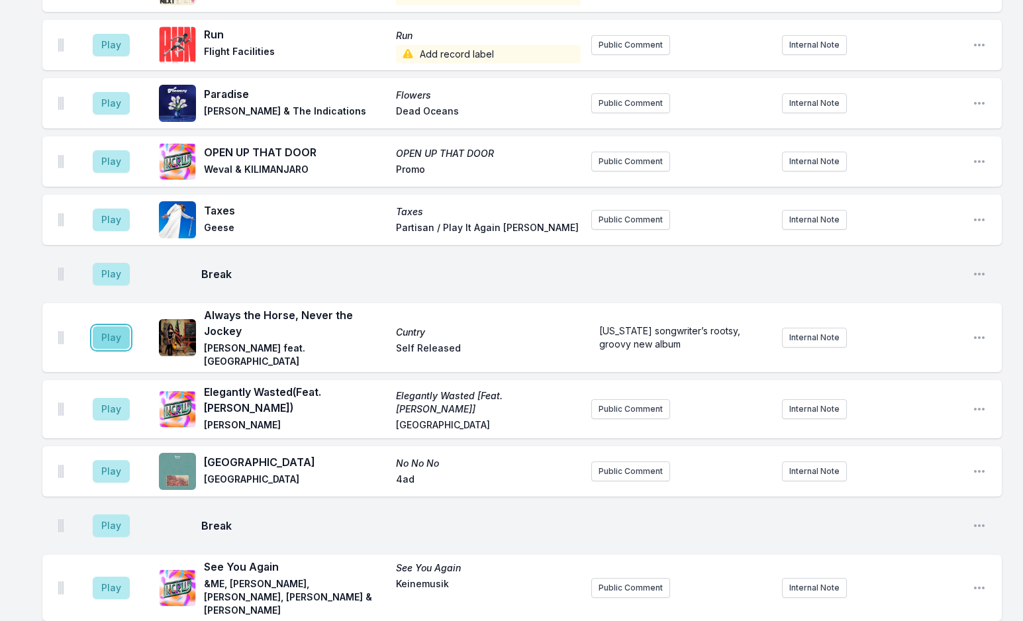
click at [103, 327] on button "Play" at bounding box center [111, 338] width 37 height 23
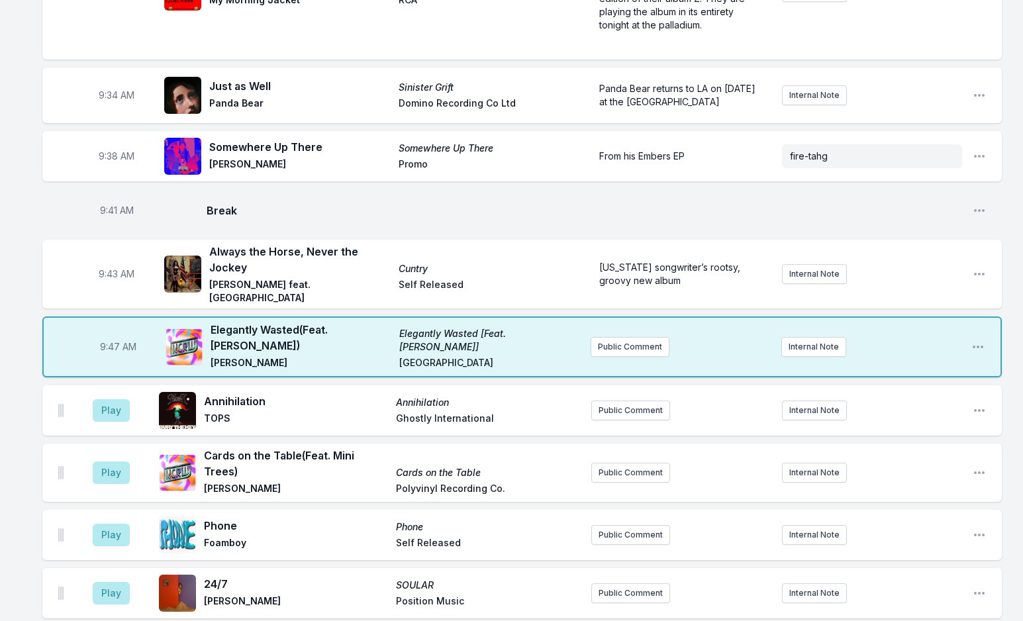
scroll to position [698, 0]
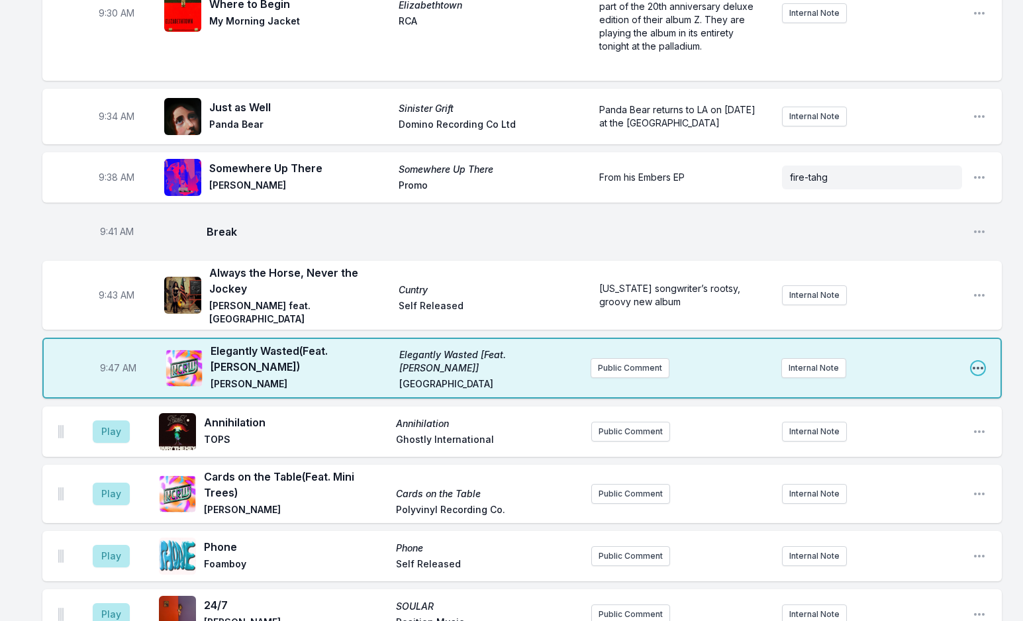
click at [975, 362] on icon "Open playlist item options" at bounding box center [978, 368] width 13 height 13
click at [931, 407] on button "Edit Track Details" at bounding box center [911, 419] width 148 height 24
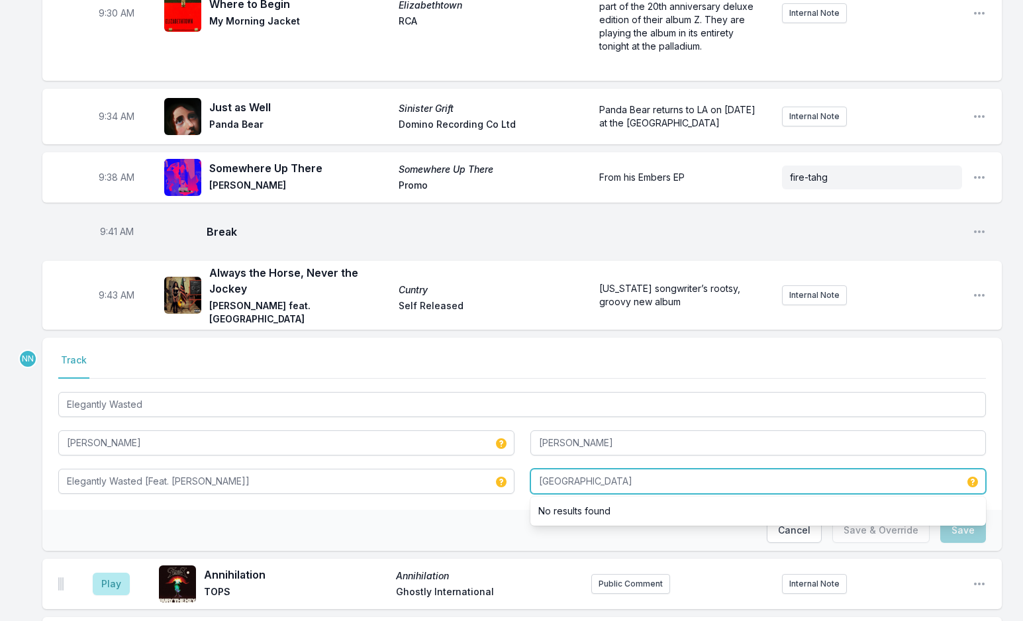
drag, startPoint x: 511, startPoint y: 472, endPoint x: 489, endPoint y: 472, distance: 21.9
click at [489, 472] on div "Elegantly Wasted Hermanos Gutiérrez Leon Bridges Elegantly Wasted [Feat. Leon …" at bounding box center [522, 441] width 928 height 105
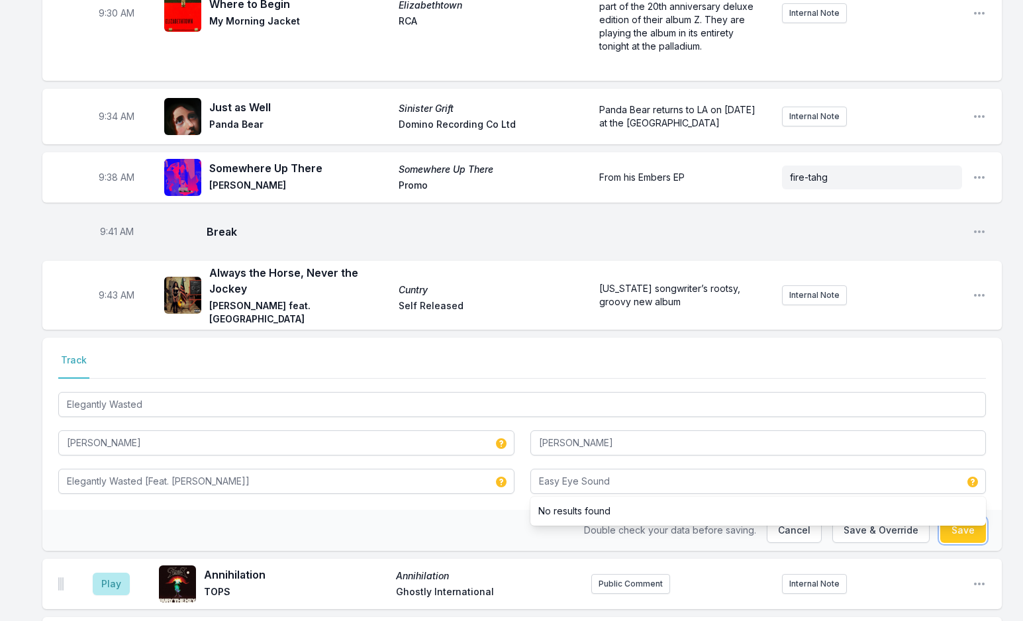
click at [958, 528] on button "Save" at bounding box center [964, 530] width 46 height 25
type input "Concord"
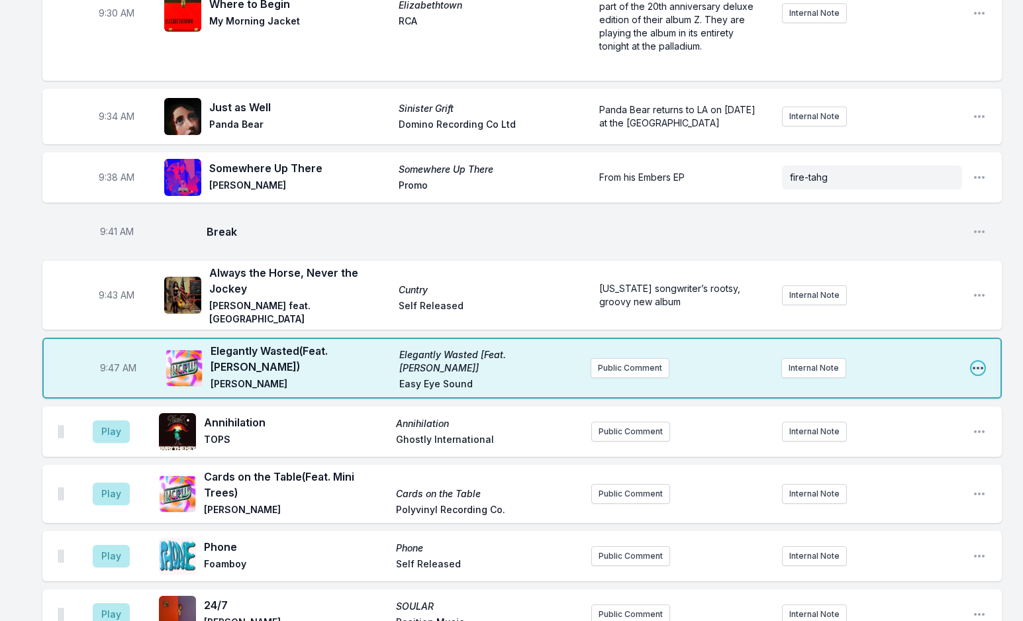
click at [979, 362] on icon "Open playlist item options" at bounding box center [978, 368] width 13 height 13
click at [886, 409] on button "Edit Track Details" at bounding box center [911, 419] width 148 height 24
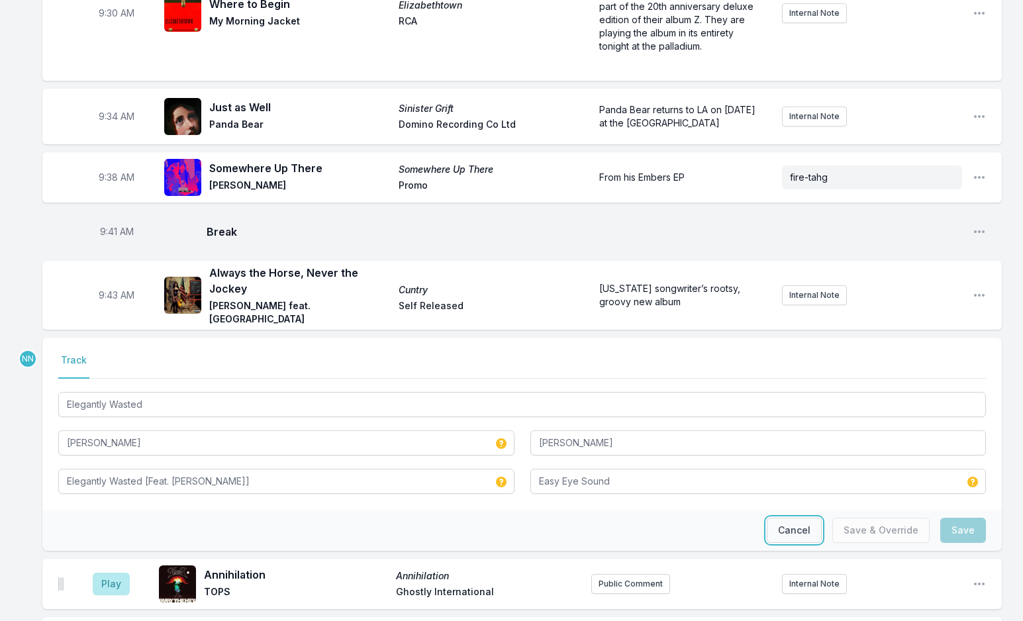
click at [804, 522] on button "Cancel" at bounding box center [794, 530] width 55 height 25
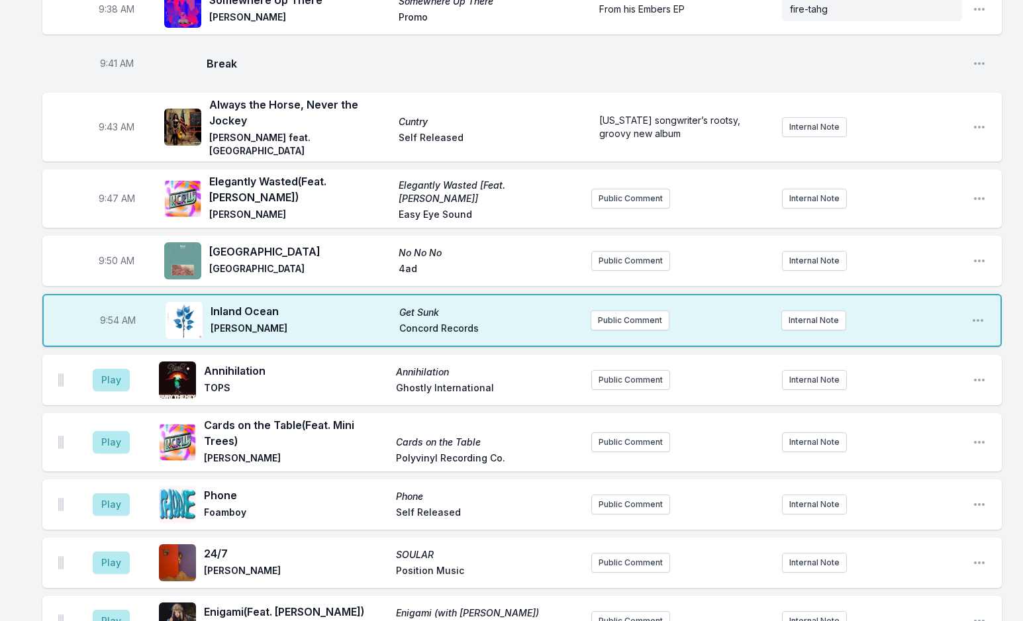
scroll to position [831, 0]
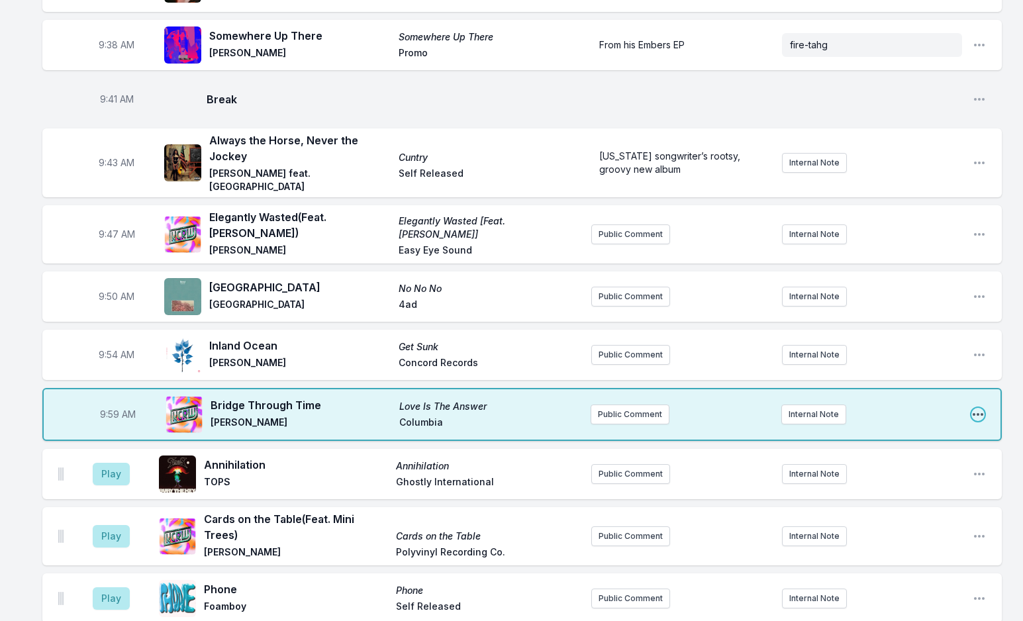
click at [978, 413] on icon "Open playlist item options" at bounding box center [978, 414] width 11 height 3
click at [899, 453] on button "Edit Track Details" at bounding box center [911, 465] width 148 height 24
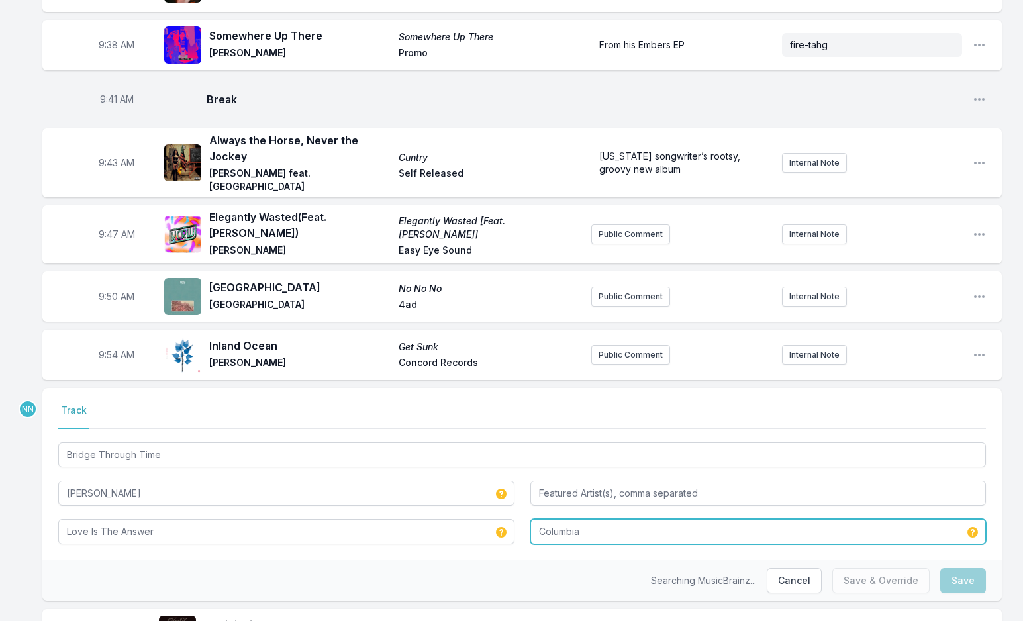
click at [589, 525] on input "Columbia" at bounding box center [759, 531] width 456 height 25
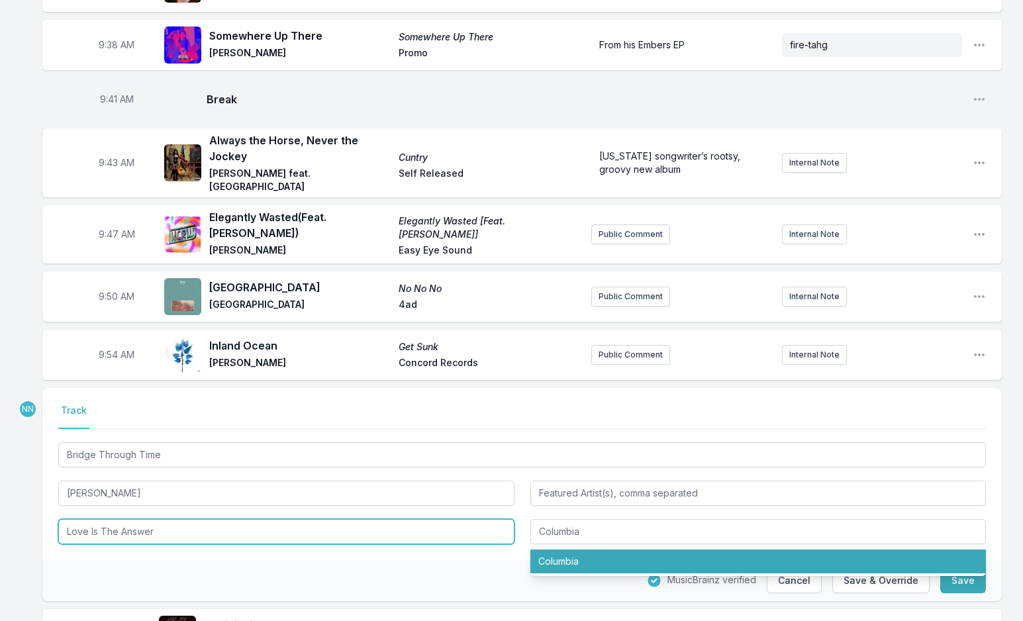
click at [251, 523] on input "Love Is The Answer" at bounding box center [286, 531] width 456 height 25
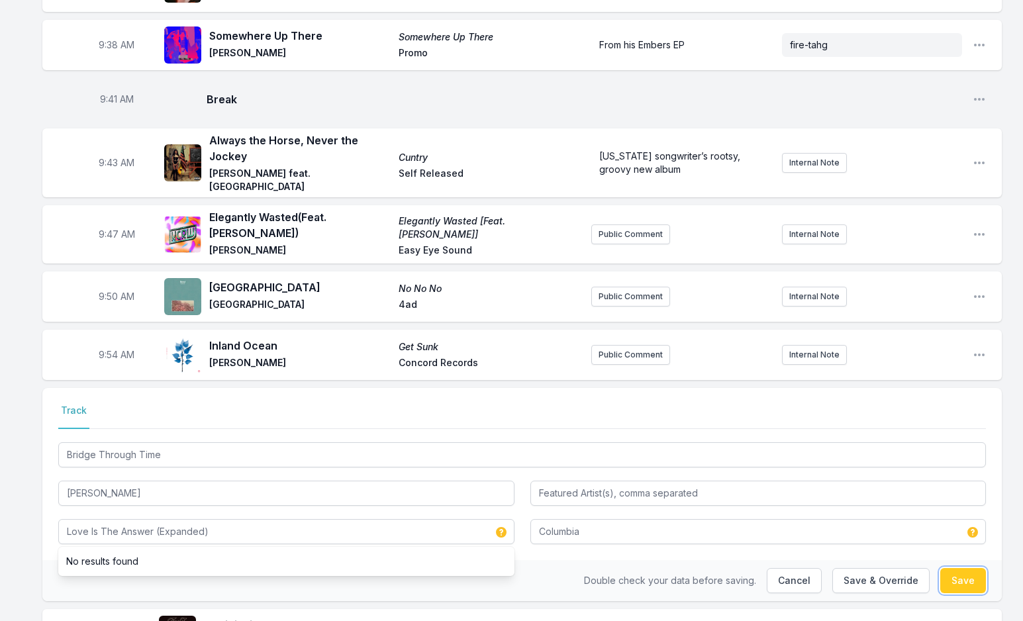
click at [966, 571] on button "Save" at bounding box center [964, 580] width 46 height 25
type input "Love Is The Answer"
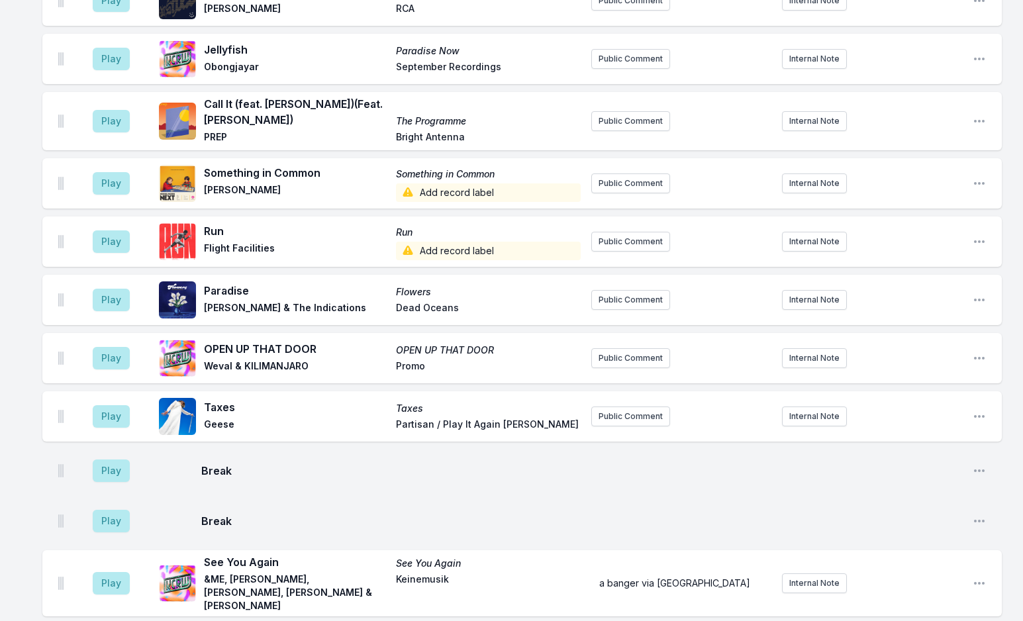
scroll to position [2288, 0]
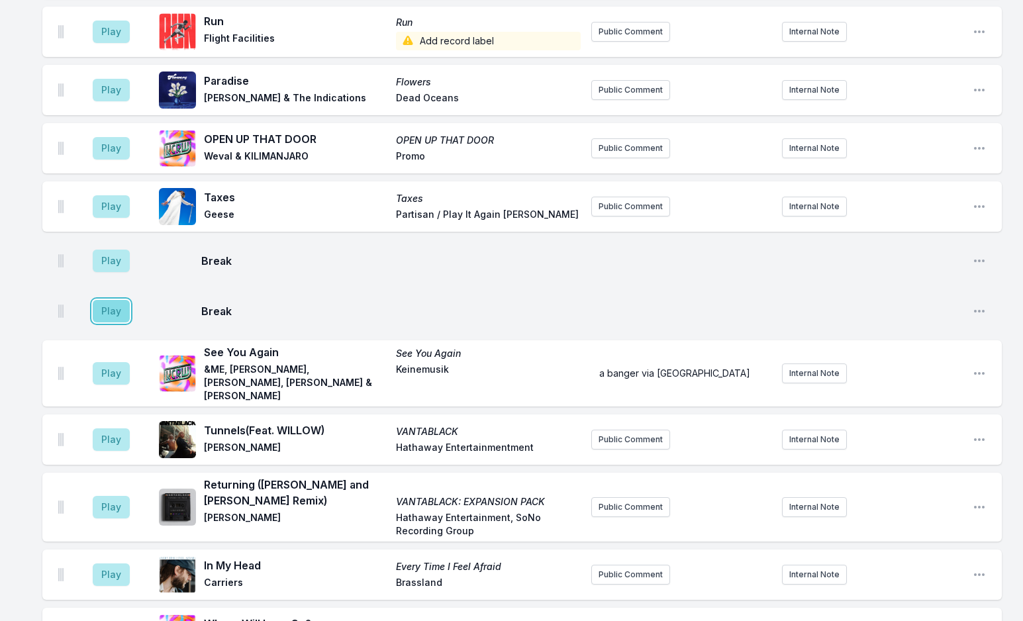
click at [108, 300] on button "Play" at bounding box center [111, 311] width 37 height 23
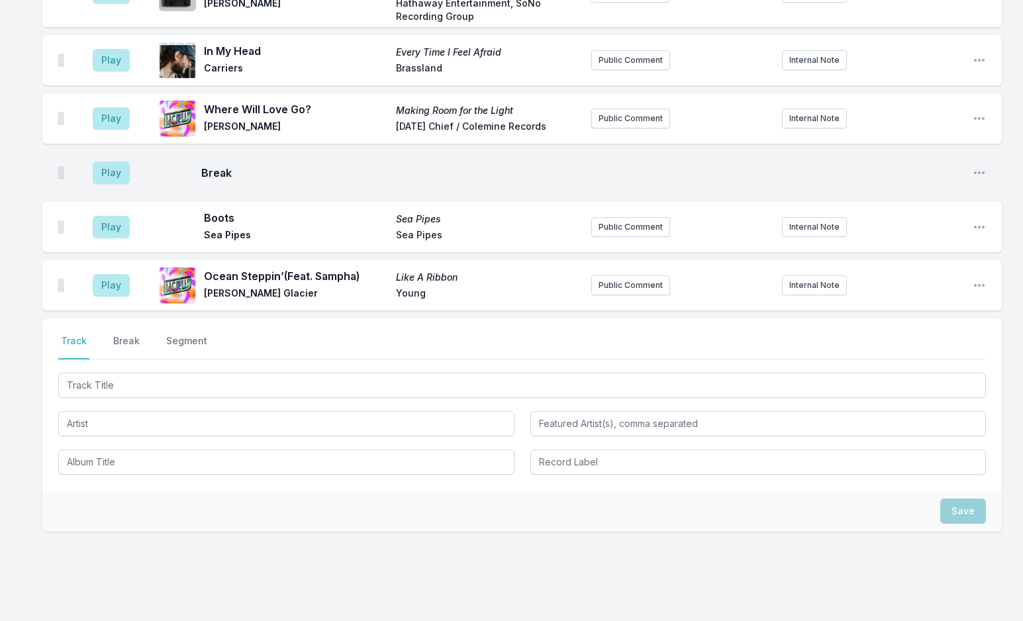
scroll to position [2808, 0]
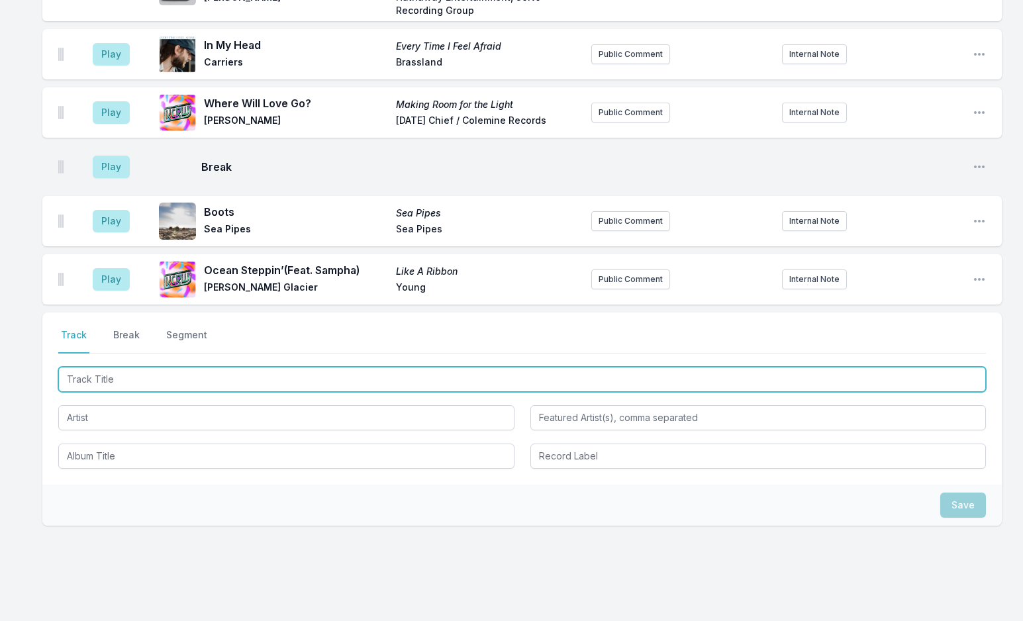
click at [203, 367] on input "Track Title" at bounding box center [522, 379] width 928 height 25
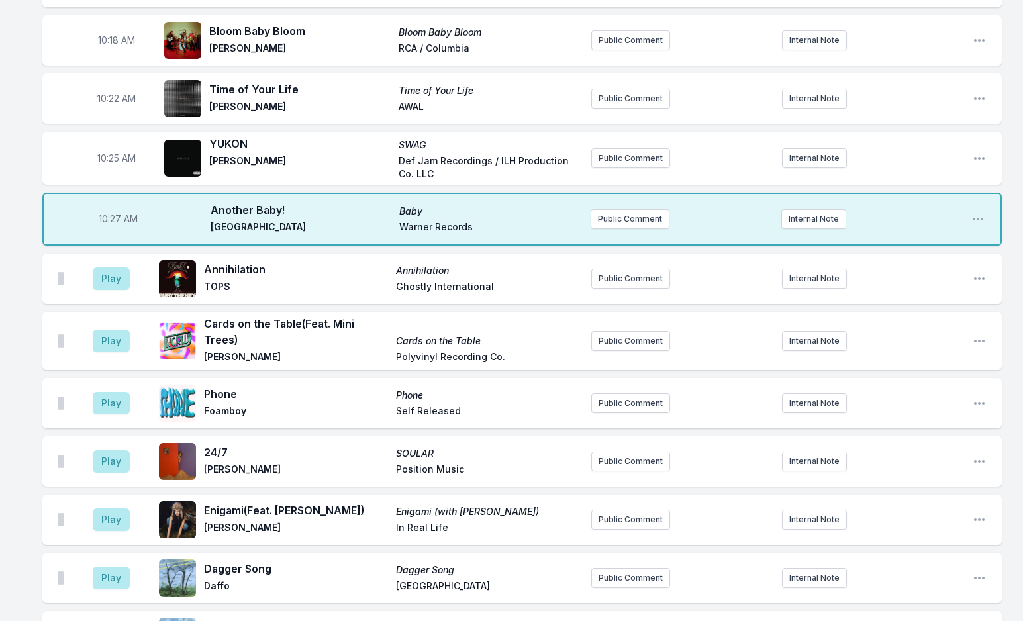
scroll to position [1682, 0]
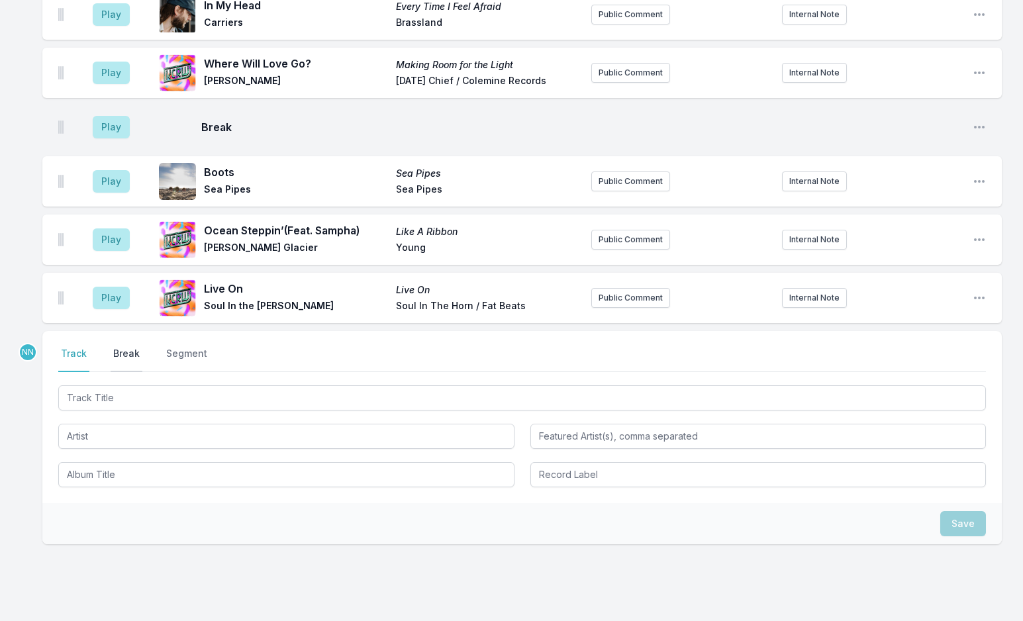
click at [130, 347] on button "Break" at bounding box center [127, 359] width 32 height 25
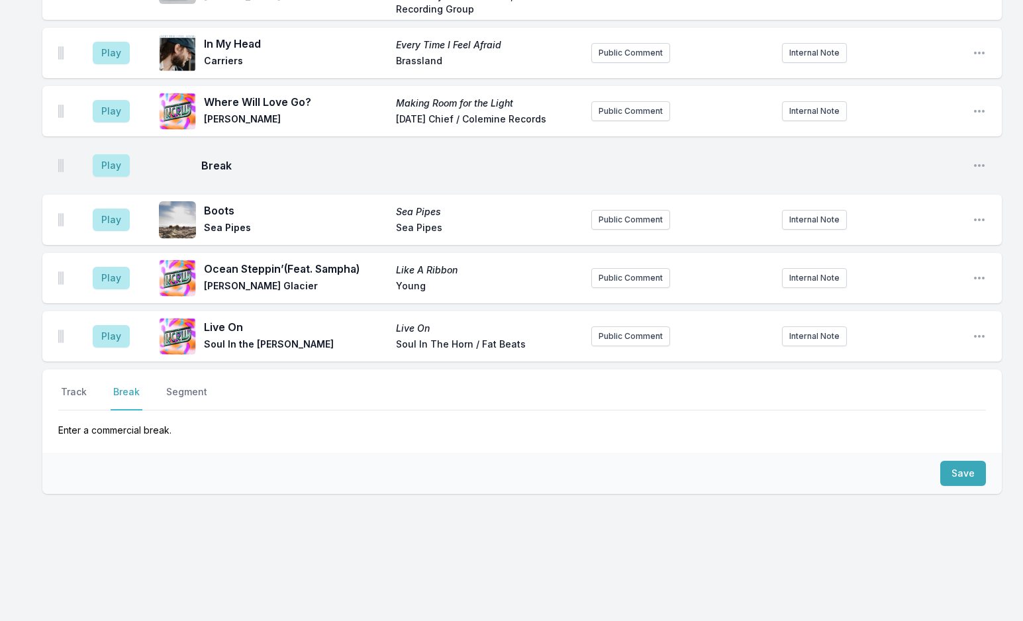
scroll to position [3083, 0]
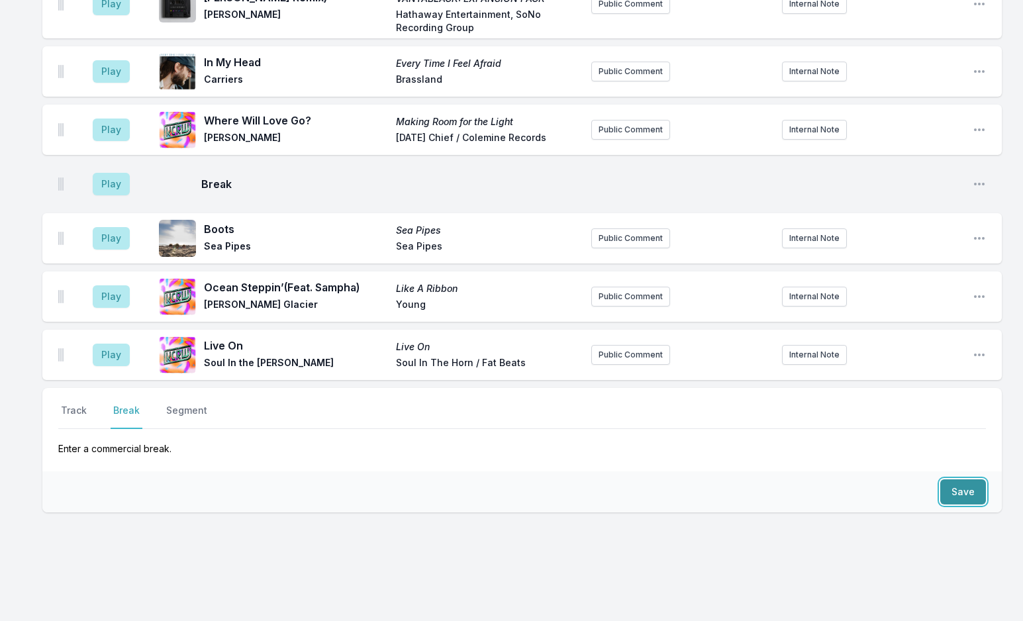
click at [974, 480] on button "Save" at bounding box center [964, 492] width 46 height 25
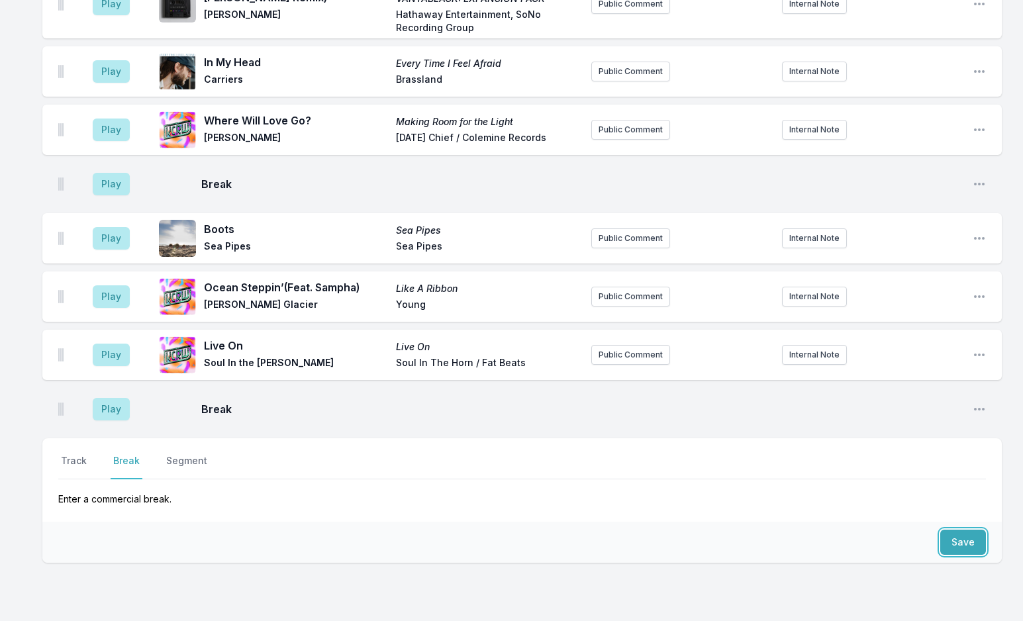
scroll to position [3133, 0]
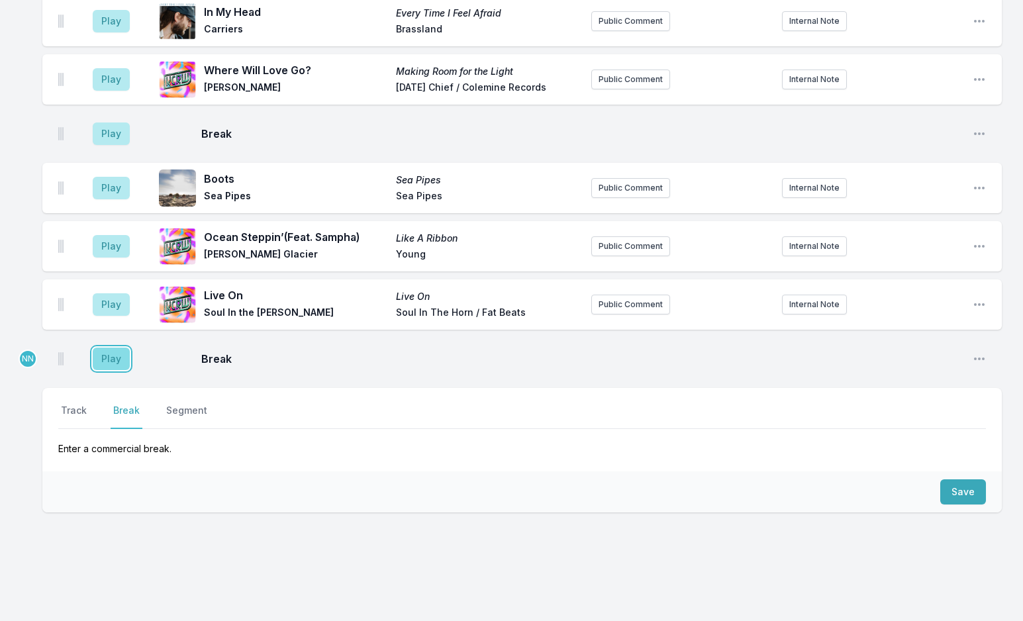
click at [114, 348] on button "Play" at bounding box center [111, 359] width 37 height 23
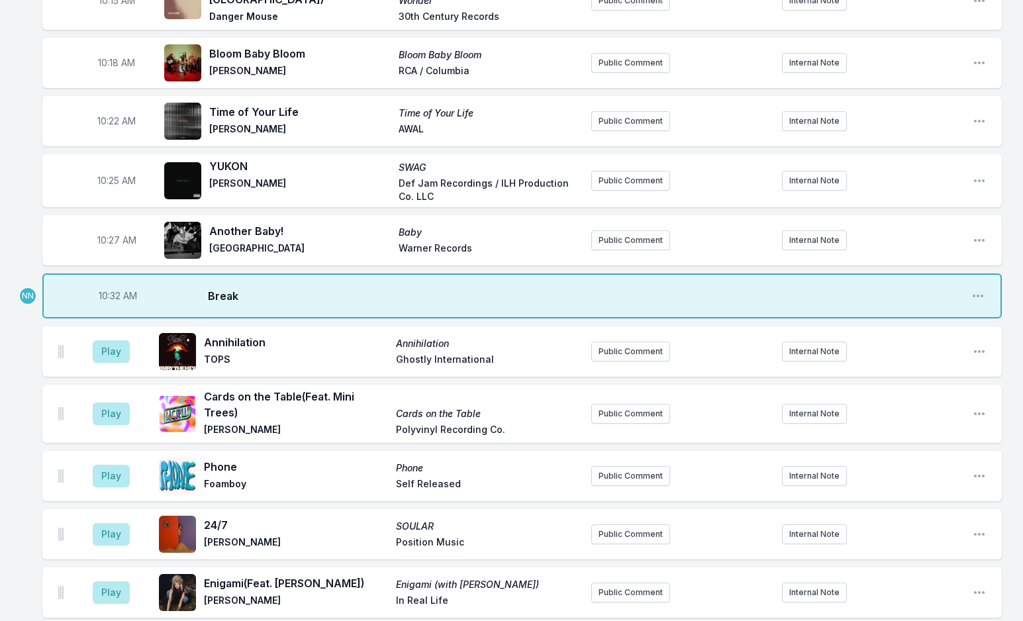
scroll to position [1543, 0]
